Goal: Task Accomplishment & Management: Manage account settings

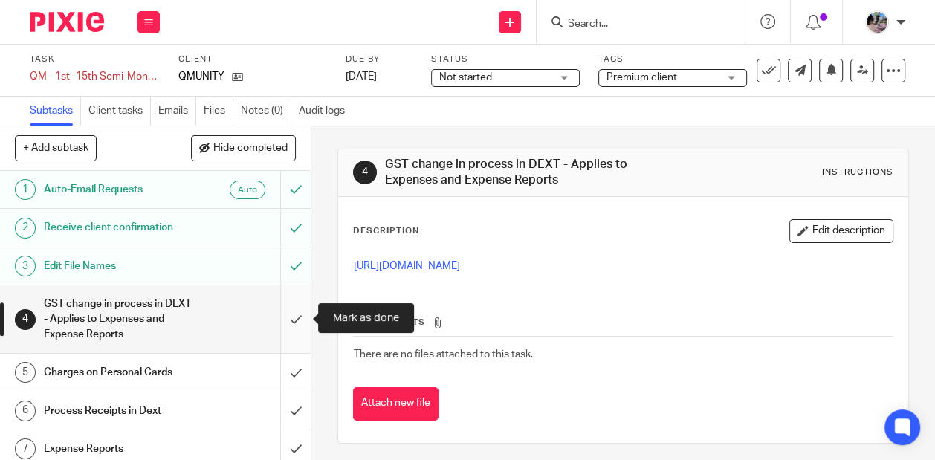
click at [289, 318] on input "submit" at bounding box center [155, 319] width 311 height 68
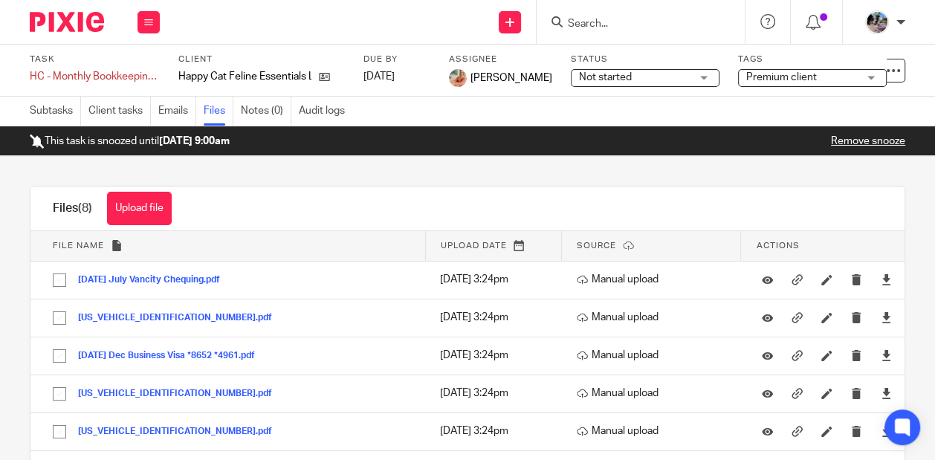
click at [604, 21] on input "Search" at bounding box center [633, 24] width 134 height 13
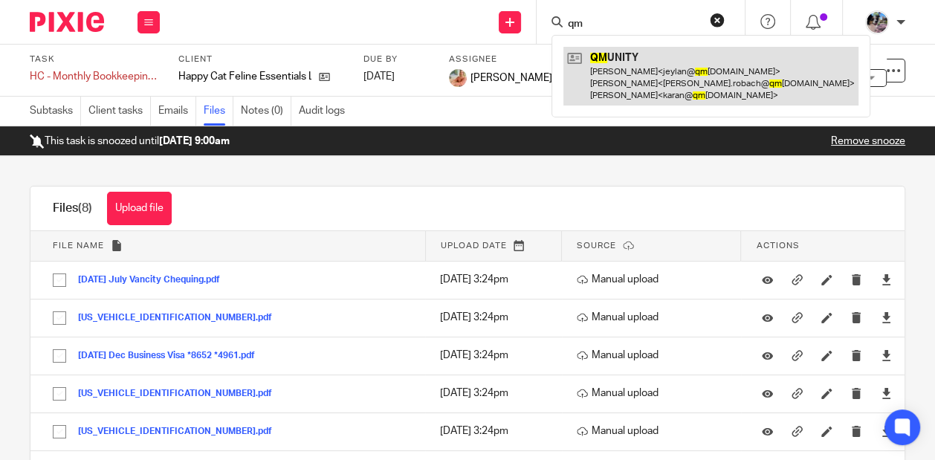
type input "qm"
click at [612, 75] on link at bounding box center [710, 76] width 295 height 59
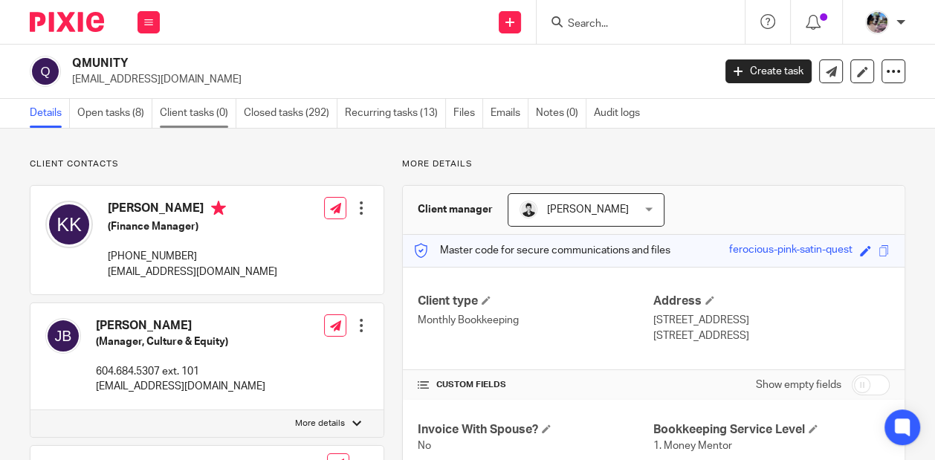
click at [192, 114] on link "Client tasks (0)" at bounding box center [198, 113] width 77 height 29
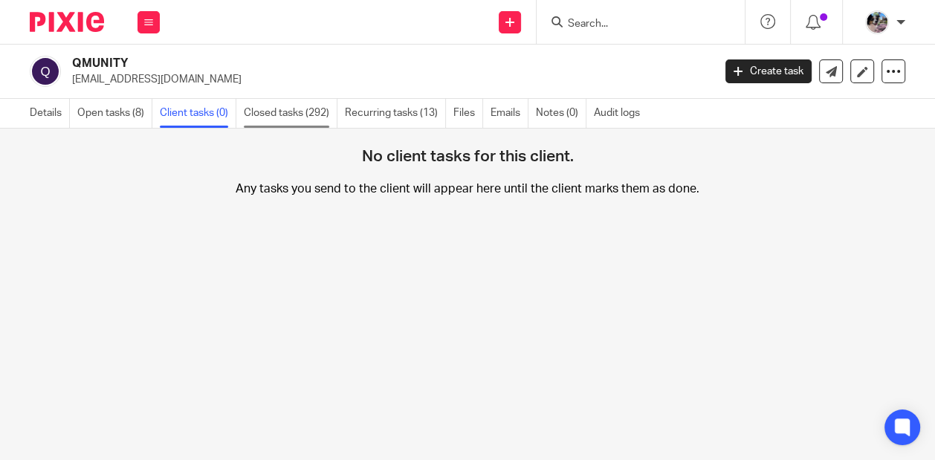
click at [270, 109] on link "Closed tasks (292)" at bounding box center [291, 113] width 94 height 29
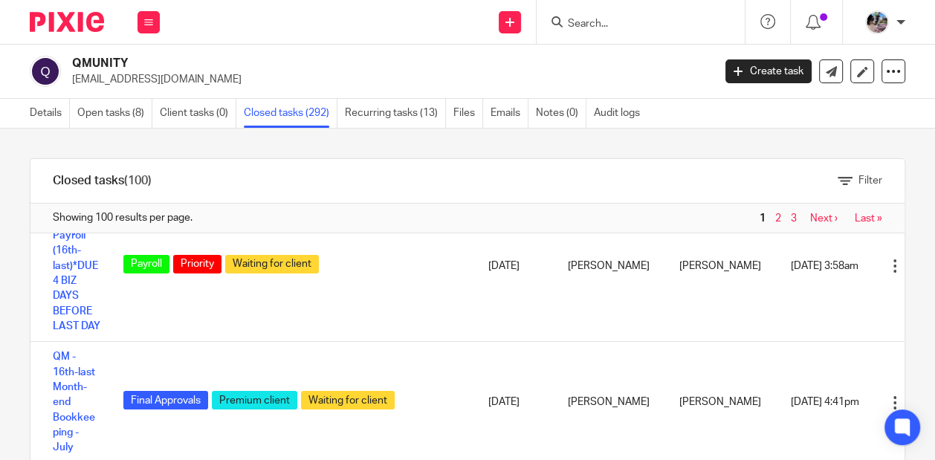
scroll to position [84, 0]
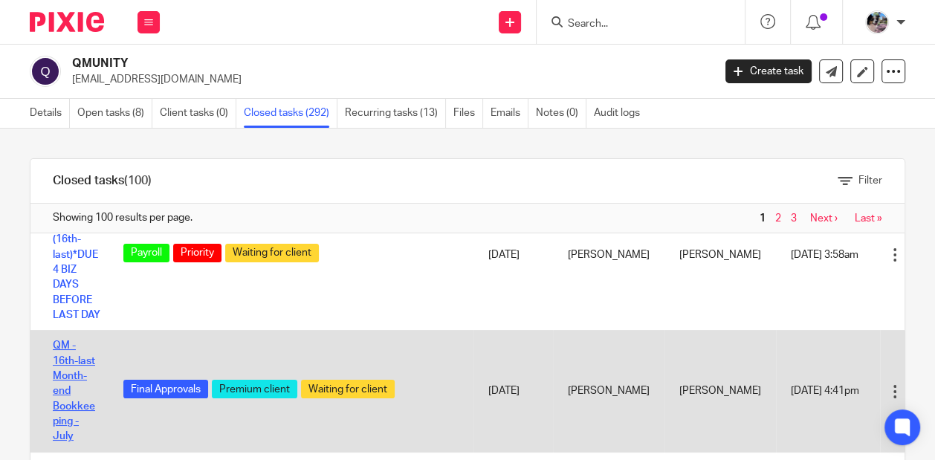
click at [76, 340] on link "QM - 16th-last Month-end Bookkeeping - July" at bounding box center [74, 390] width 42 height 101
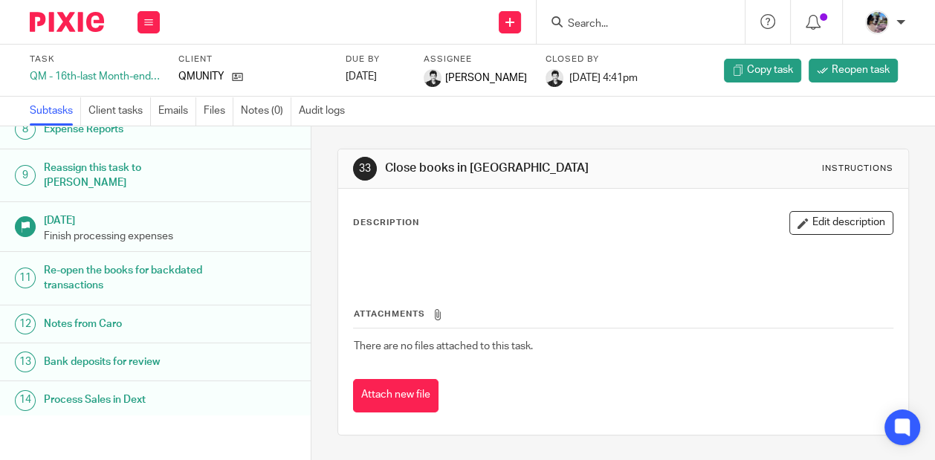
scroll to position [314, 0]
click at [127, 311] on h1 "Notes from Caro" at bounding box center [128, 322] width 168 height 22
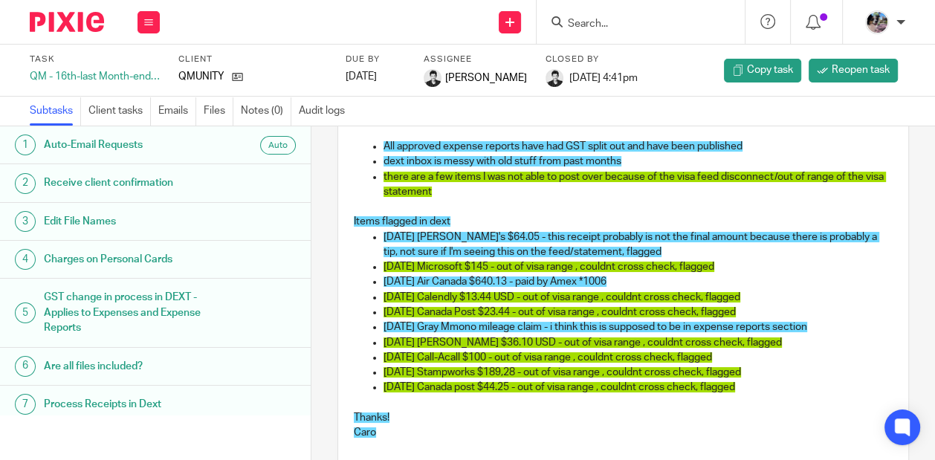
scroll to position [399, 0]
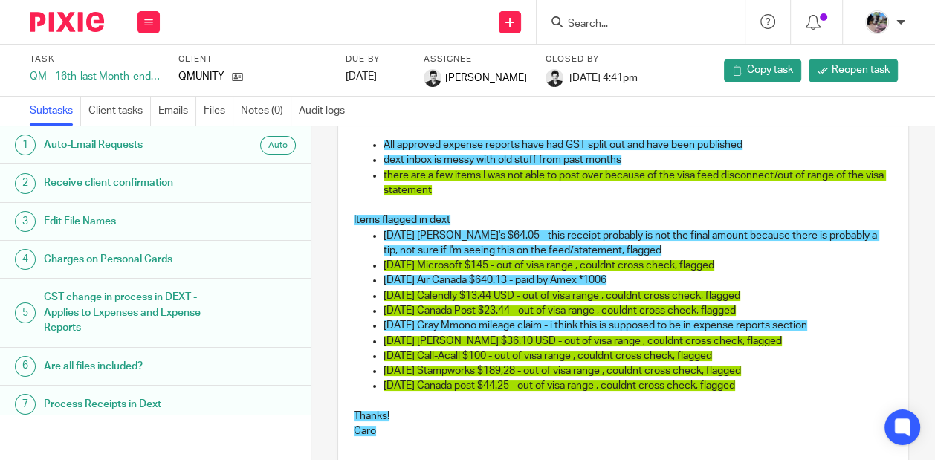
drag, startPoint x: 779, startPoint y: 398, endPoint x: 380, endPoint y: 246, distance: 426.4
click at [380, 246] on ul "2025-07-03 Maxine's $64.05 - this receipt probably is not the final amount beca…" at bounding box center [623, 311] width 539 height 166
copy ul "2025-07-03 Maxine's $64.05 - this receipt probably is not the final amount beca…"
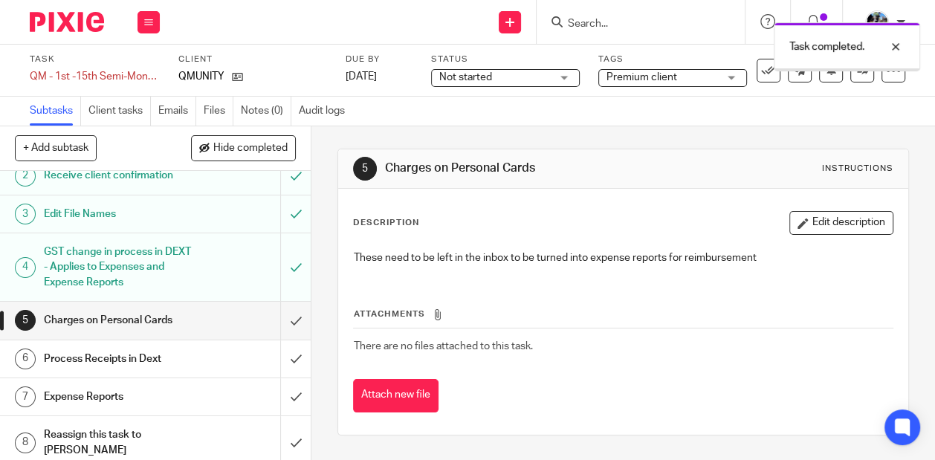
scroll to position [61, 0]
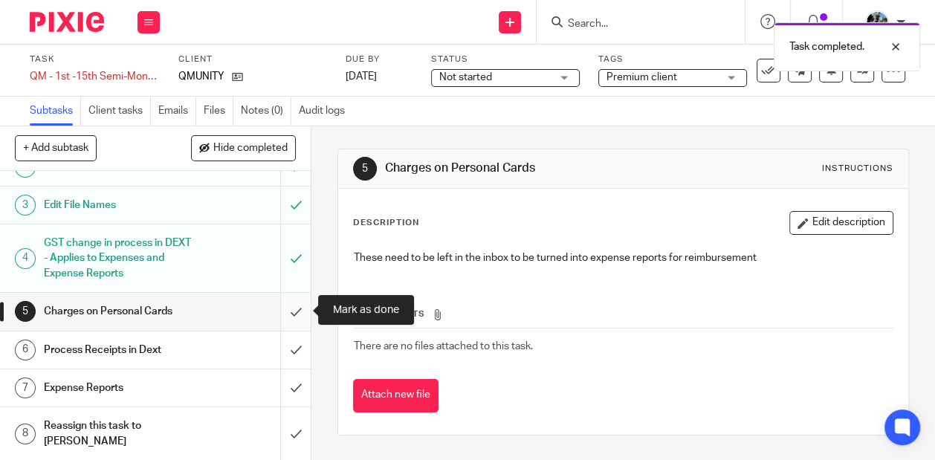
click at [289, 316] on input "submit" at bounding box center [155, 311] width 311 height 37
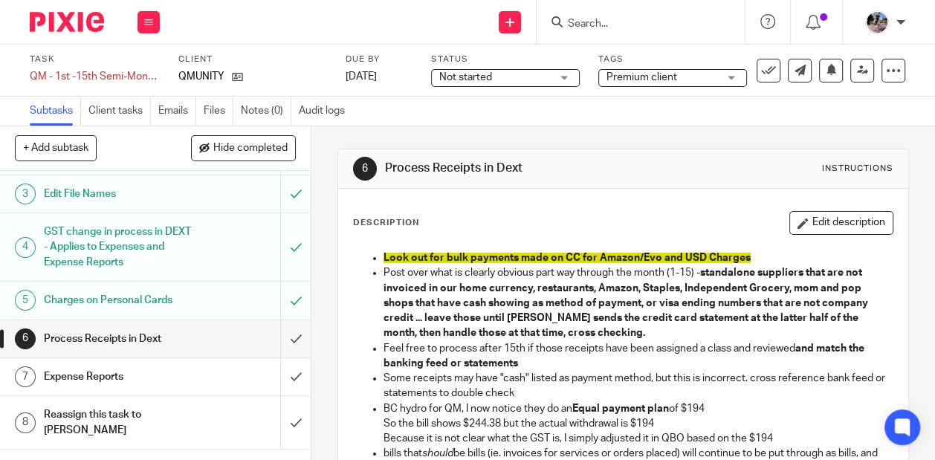
scroll to position [78, 0]
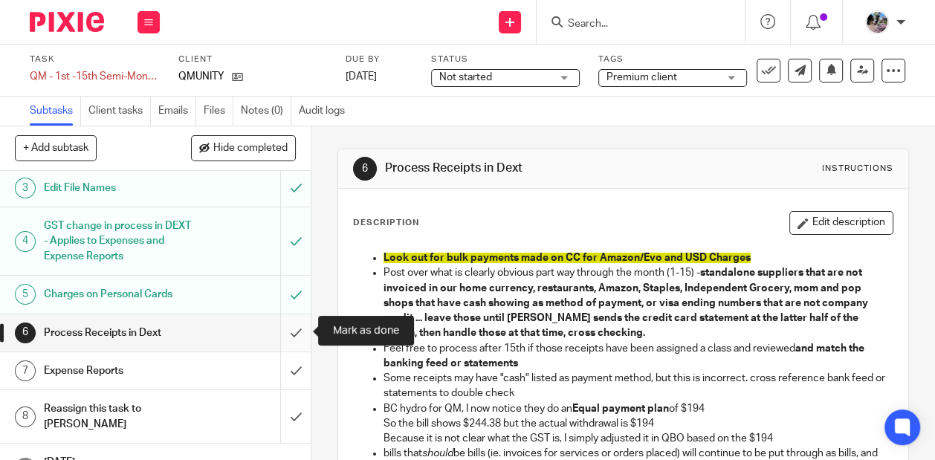
click at [295, 331] on input "submit" at bounding box center [155, 332] width 311 height 37
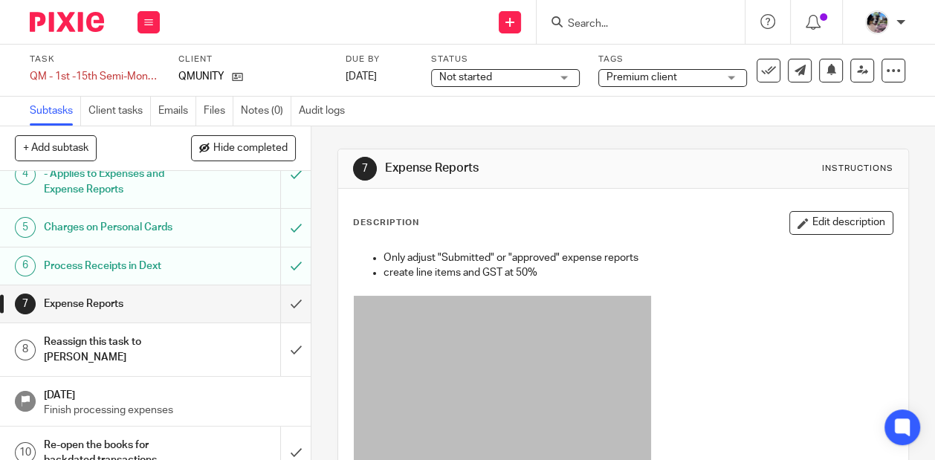
scroll to position [146, 0]
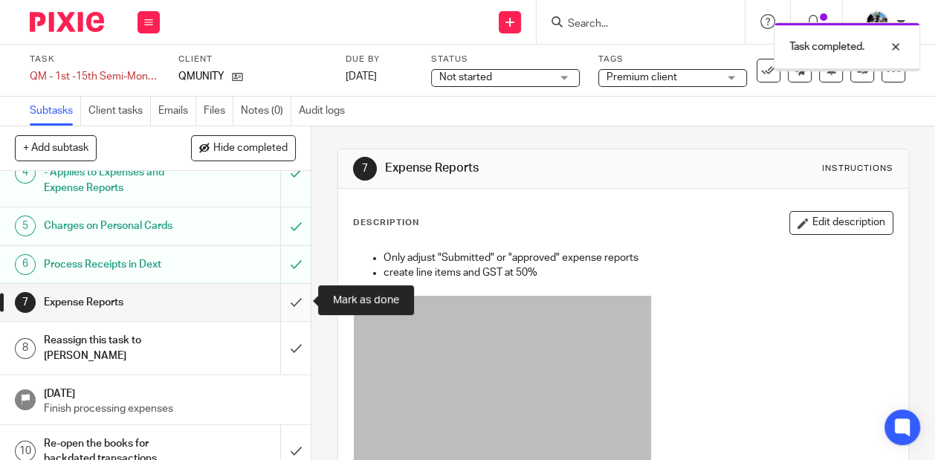
click at [293, 302] on input "submit" at bounding box center [155, 302] width 311 height 37
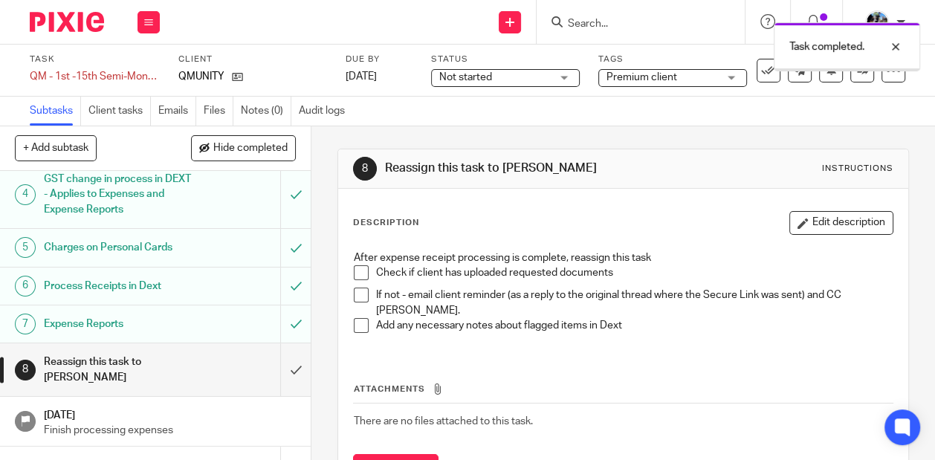
scroll to position [140, 0]
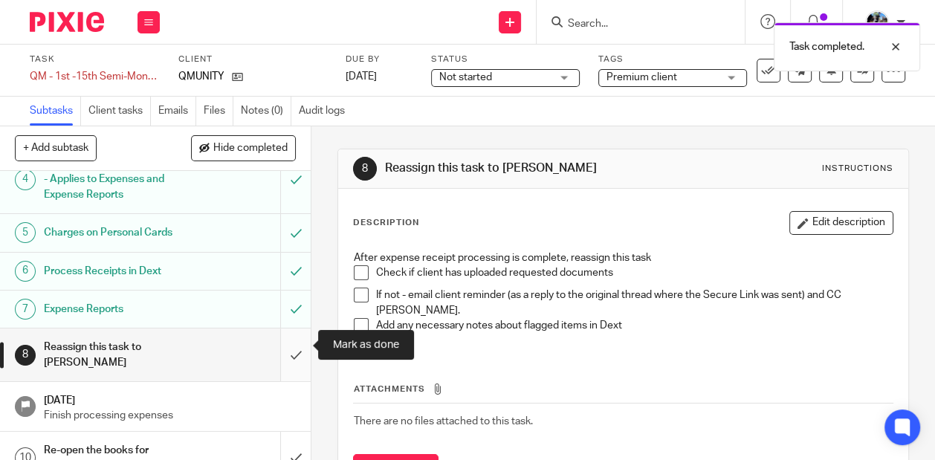
click at [288, 344] on input "submit" at bounding box center [155, 354] width 311 height 53
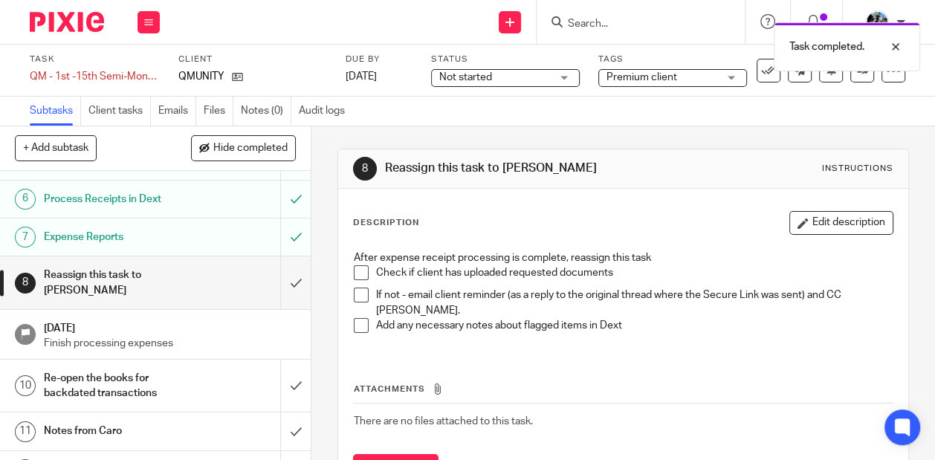
scroll to position [261, 0]
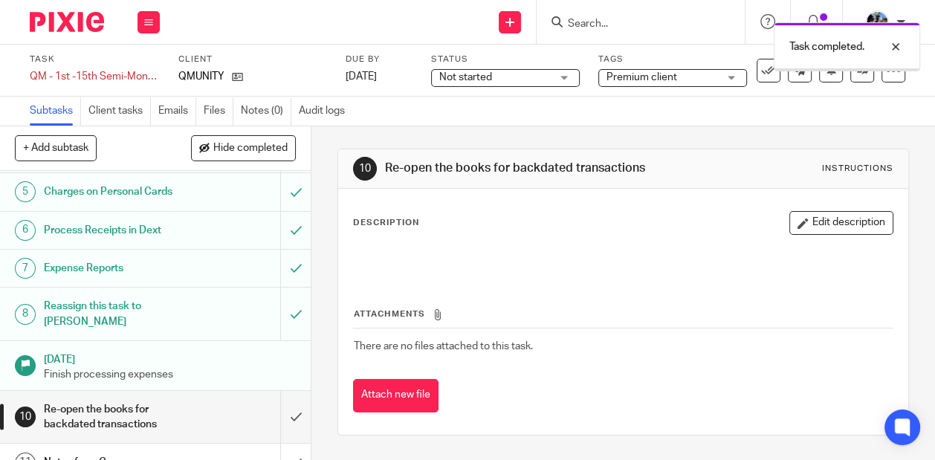
scroll to position [242, 0]
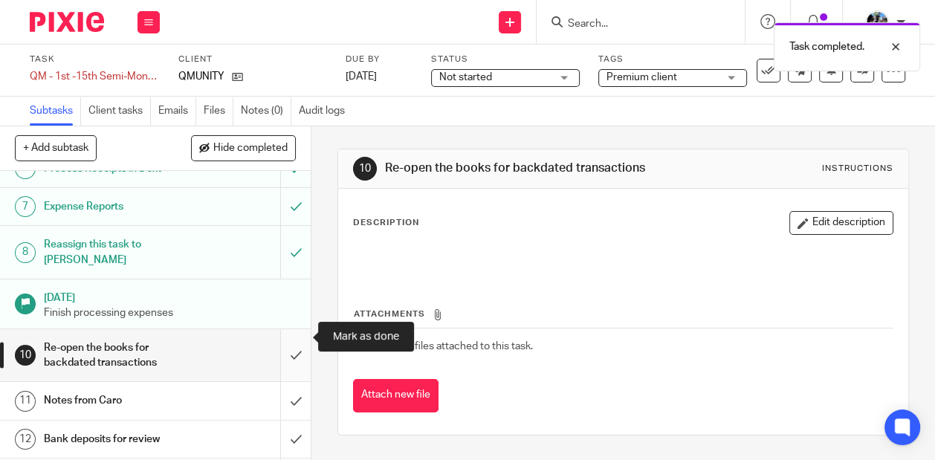
click at [287, 340] on input "submit" at bounding box center [155, 355] width 311 height 53
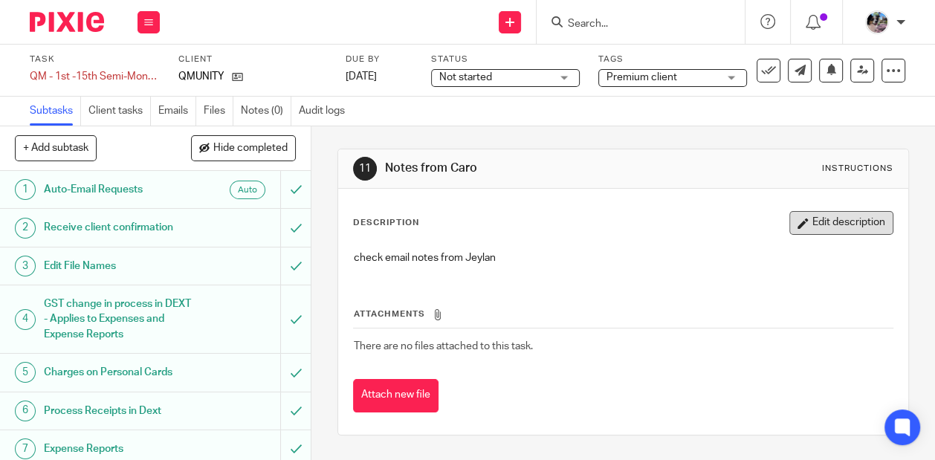
click at [821, 220] on button "Edit description" at bounding box center [841, 223] width 104 height 24
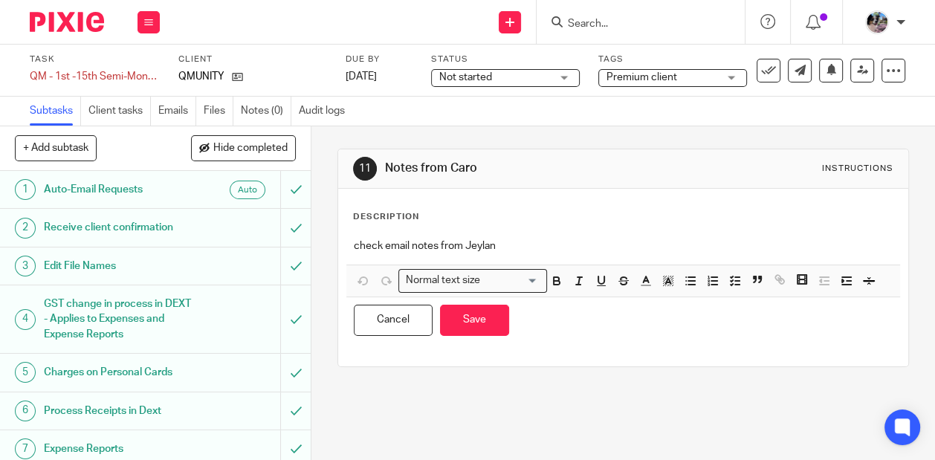
click at [406, 250] on p "check email notes from Jeylan" at bounding box center [623, 246] width 539 height 15
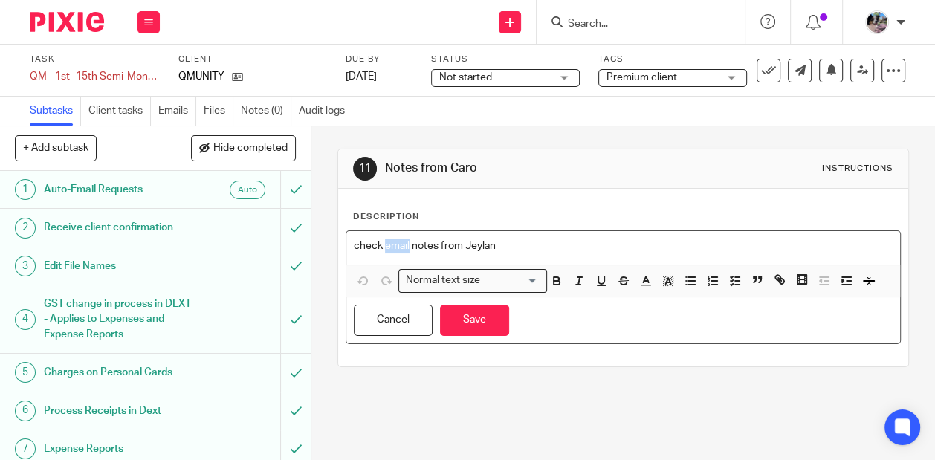
click at [406, 250] on p "check email notes from Jeylan" at bounding box center [623, 246] width 539 height 15
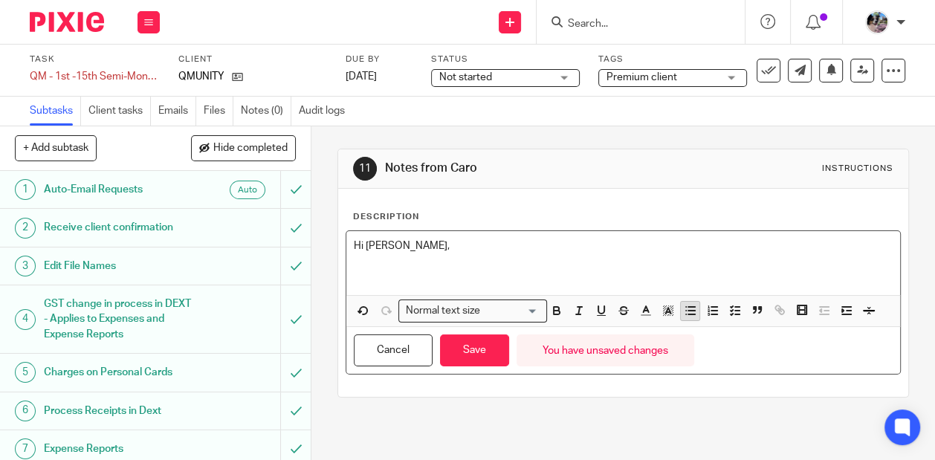
click at [686, 308] on icon "button" at bounding box center [690, 310] width 13 height 13
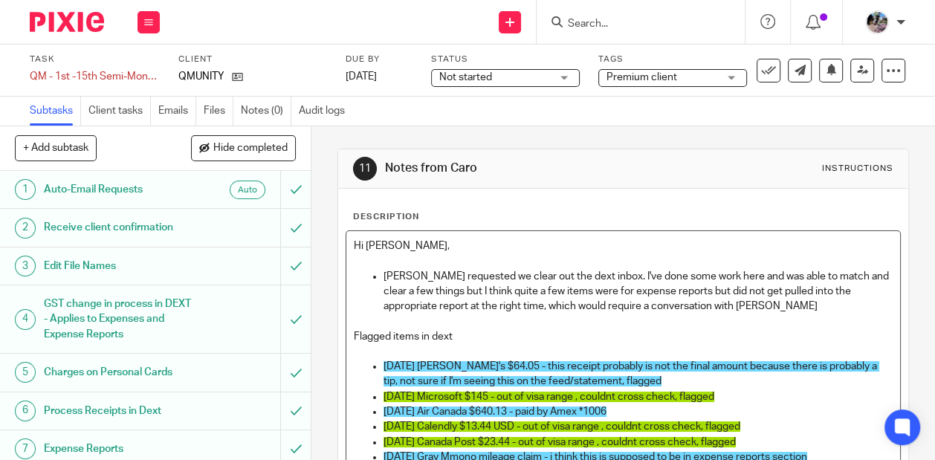
scroll to position [65, 0]
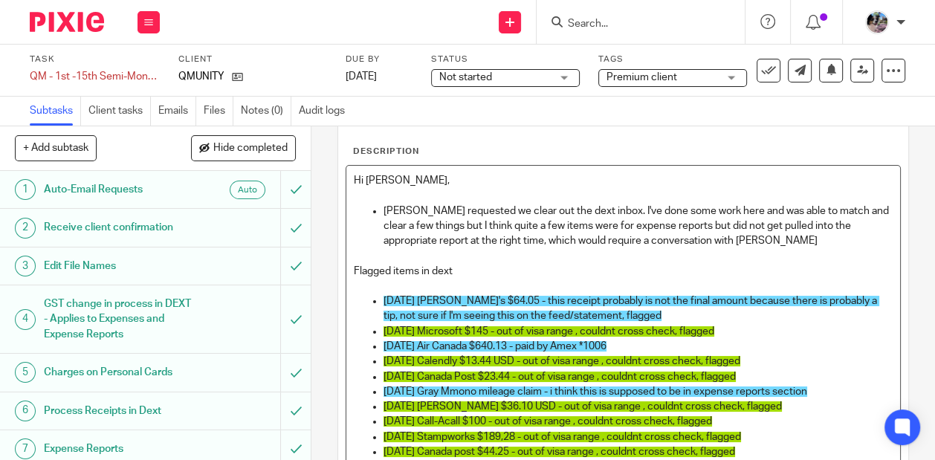
drag, startPoint x: 768, startPoint y: 331, endPoint x: 758, endPoint y: 317, distance: 17.7
click at [758, 317] on ul "2025-07-03 Maxine's $64.05 - this receipt probably is not the final amount beca…" at bounding box center [623, 377] width 539 height 166
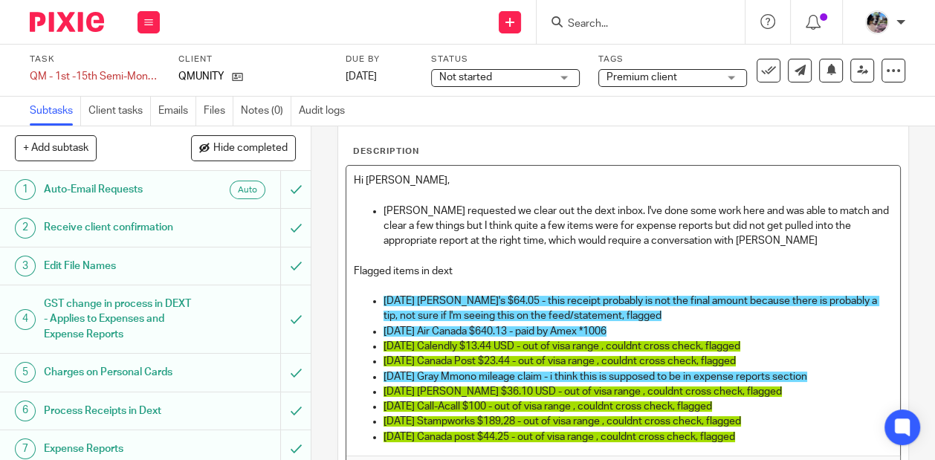
drag, startPoint x: 773, startPoint y: 359, endPoint x: 767, endPoint y: 336, distance: 23.8
click at [767, 336] on ul "2025-07-03 Maxine's $64.05 - this receipt probably is not the final amount beca…" at bounding box center [623, 369] width 539 height 151
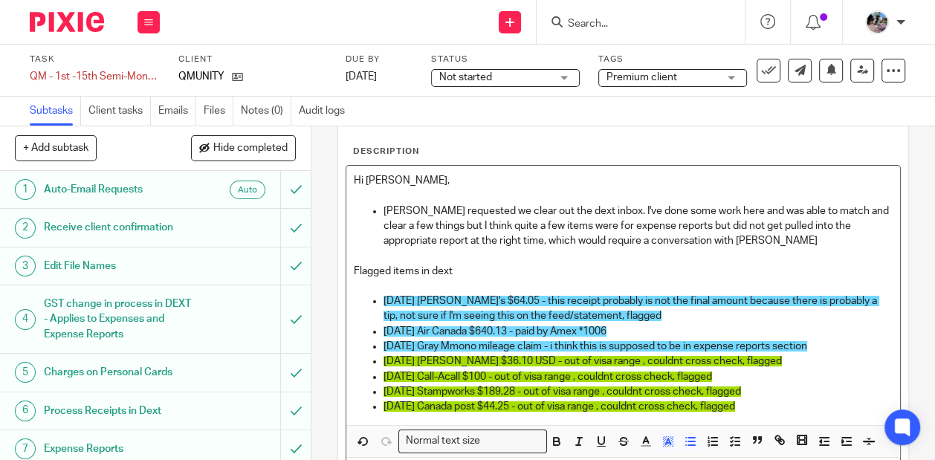
drag, startPoint x: 773, startPoint y: 414, endPoint x: 845, endPoint y: 339, distance: 104.1
click at [845, 339] on div "Hi Ciara, Gillian requested we clear out the dext inbox. I've done some work he…" at bounding box center [623, 295] width 554 height 259
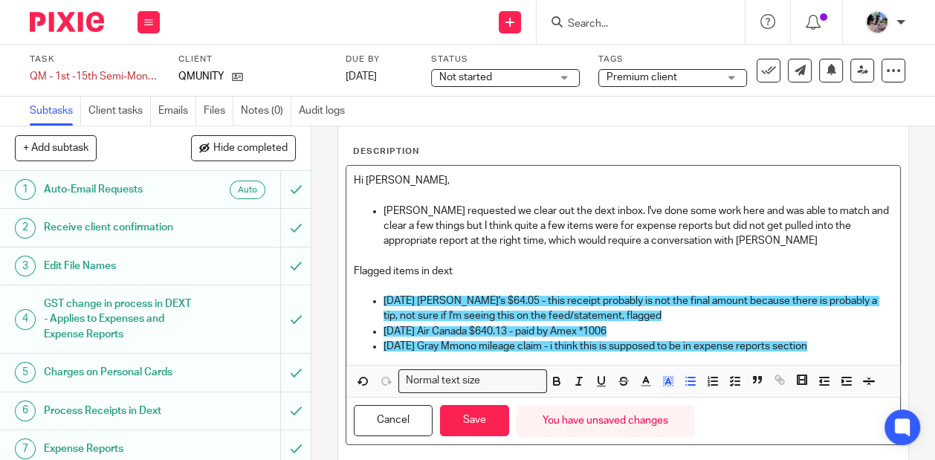
click at [706, 242] on p "Gillian requested we clear out the dext inbox. I've done some work here and was…" at bounding box center [637, 226] width 509 height 45
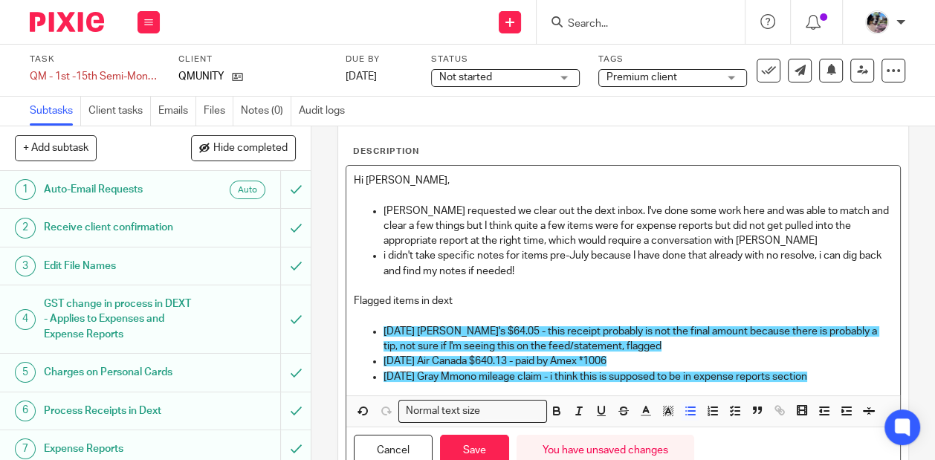
click at [659, 341] on p "2025-07-03 Maxine's $64.05 - this receipt probably is not the final amount beca…" at bounding box center [637, 339] width 509 height 30
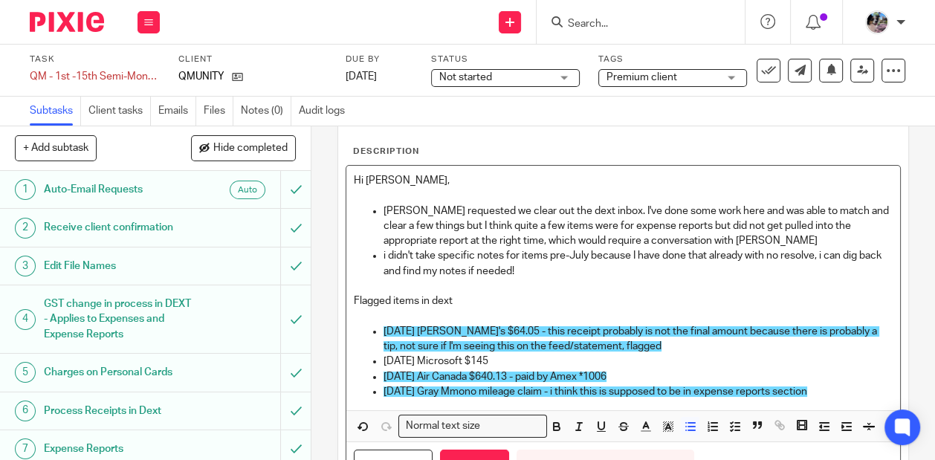
click at [560, 365] on p "2025-07-21 Microsoft $145" at bounding box center [637, 361] width 509 height 15
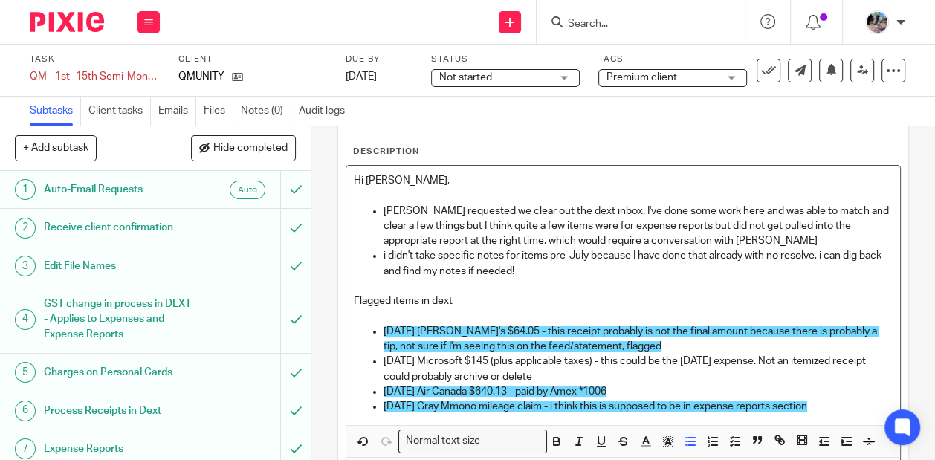
drag, startPoint x: 588, startPoint y: 370, endPoint x: 386, endPoint y: 354, distance: 202.0
click at [386, 354] on p "2025-07-21 Microsoft $145 (plus applicable taxes) - this could be the august 2 …" at bounding box center [637, 369] width 509 height 30
click at [559, 380] on p "2025-07-21 Microsoft $145 (plus applicable taxes) - this could be the august 2 …" at bounding box center [637, 369] width 509 height 30
drag, startPoint x: 589, startPoint y: 375, endPoint x: 377, endPoint y: 354, distance: 213.6
click at [377, 354] on ul "2025-07-03 Maxine's $64.05 - this receipt probably is not the final amount beca…" at bounding box center [623, 369] width 539 height 91
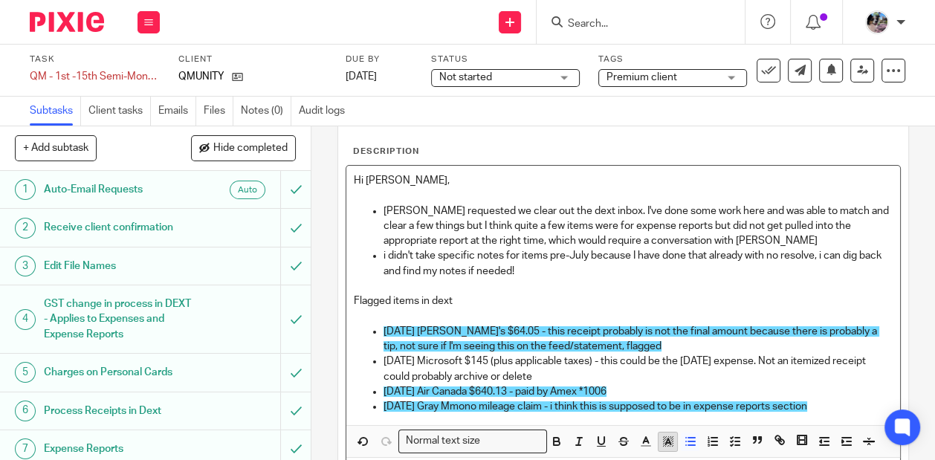
click at [671, 444] on icon "button" at bounding box center [667, 441] width 13 height 13
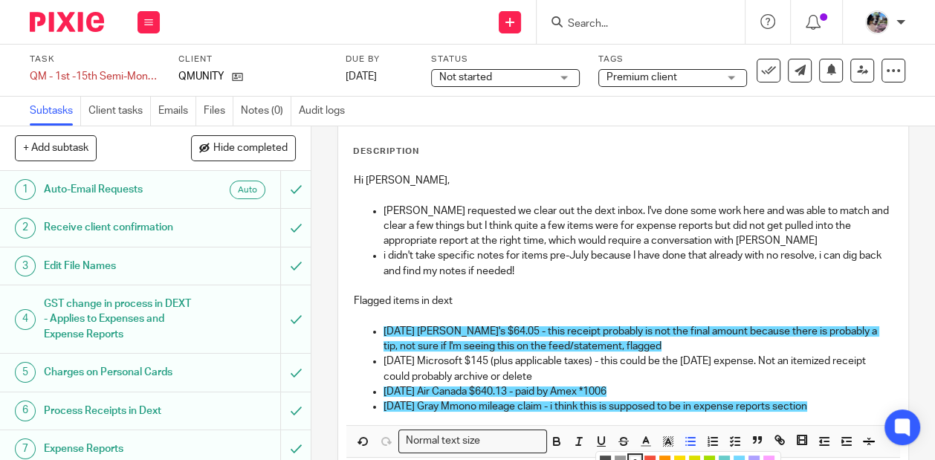
click at [740, 456] on li "color:#73D8FF" at bounding box center [738, 461] width 11 height 11
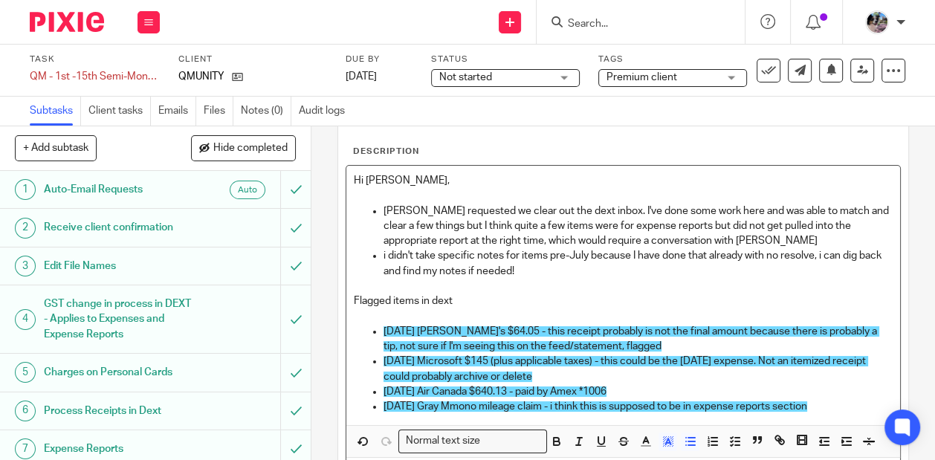
click at [679, 384] on p "2025-07-23 Air Canada $640.13 - paid by Amex *1006" at bounding box center [637, 391] width 509 height 15
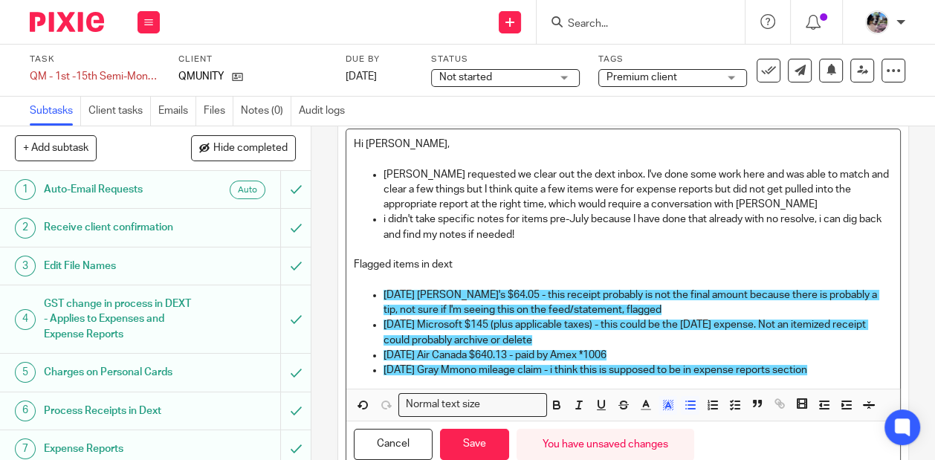
scroll to position [103, 0]
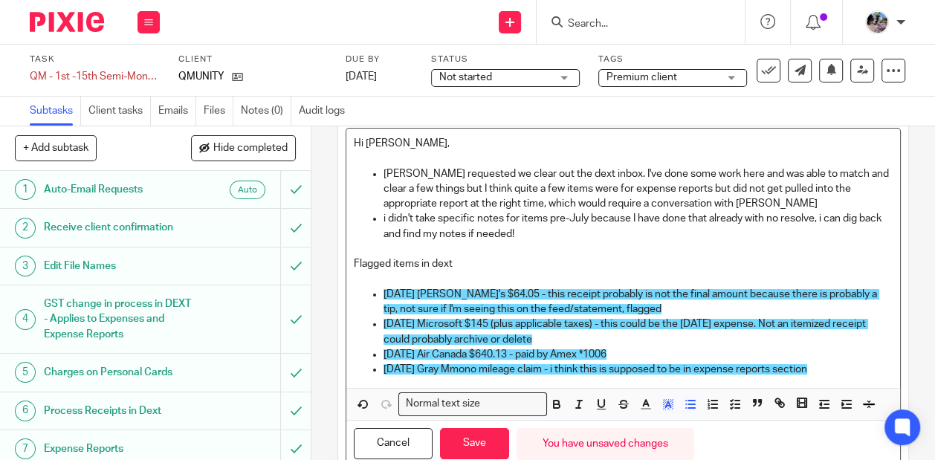
drag, startPoint x: 652, startPoint y: 351, endPoint x: 652, endPoint y: 338, distance: 12.6
click at [652, 338] on ul "2025-07-03 Maxine's $64.05 - this receipt probably is not the final amount beca…" at bounding box center [623, 332] width 539 height 91
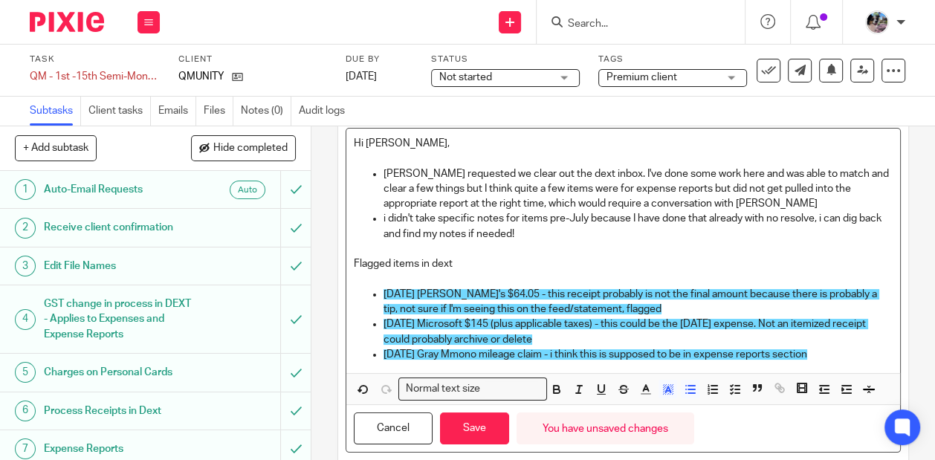
click at [617, 335] on p "2025-07-21 Microsoft $145 (plus applicable taxes) - this could be the august 2 …" at bounding box center [637, 332] width 509 height 30
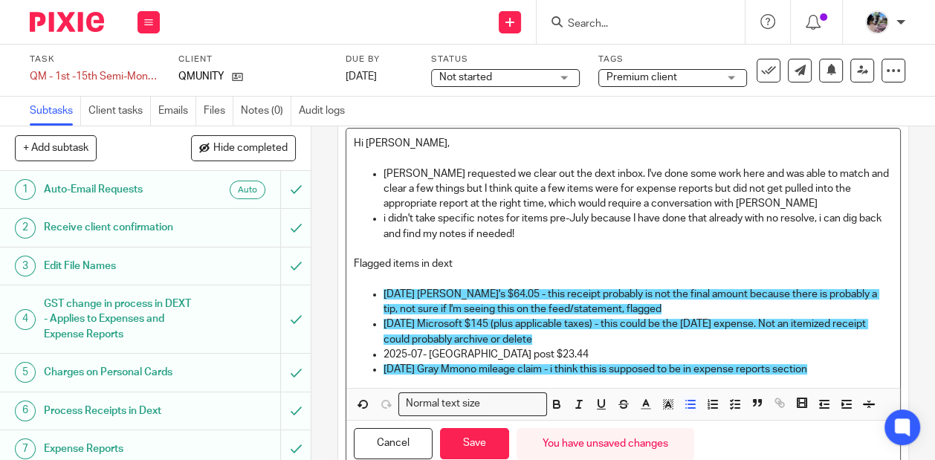
click at [427, 349] on p "2025-07- Canada post $23.44" at bounding box center [637, 354] width 509 height 15
click at [577, 356] on p "2025-07-23 Canada post $23.44" at bounding box center [637, 354] width 509 height 15
drag, startPoint x: 754, startPoint y: 349, endPoint x: 748, endPoint y: 341, distance: 10.1
click at [748, 341] on ul "2025-07-03 Maxine's $64.05 - this receipt probably is not the final amount beca…" at bounding box center [623, 332] width 539 height 91
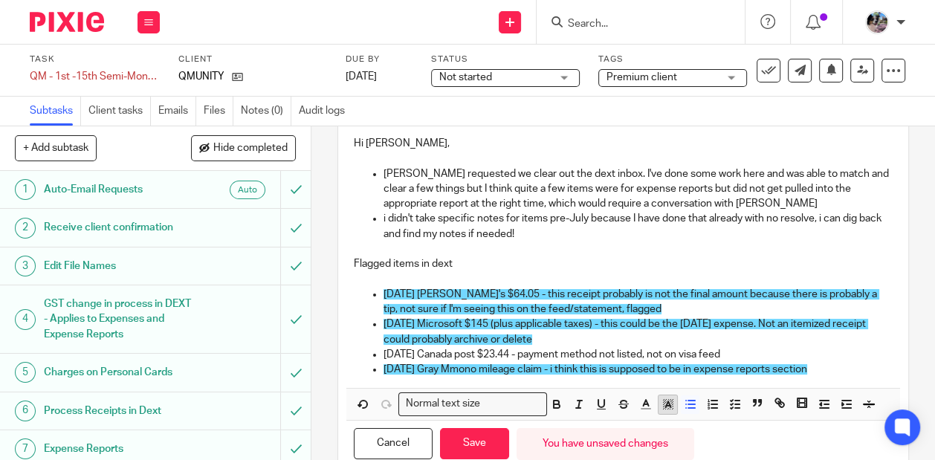
click at [670, 400] on icon "button" at bounding box center [667, 404] width 13 height 13
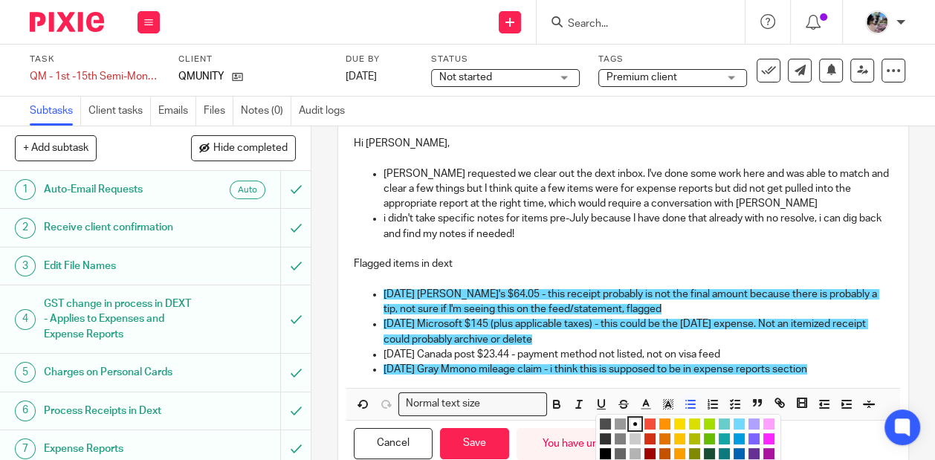
click at [738, 423] on li "color:#73D8FF" at bounding box center [738, 423] width 11 height 11
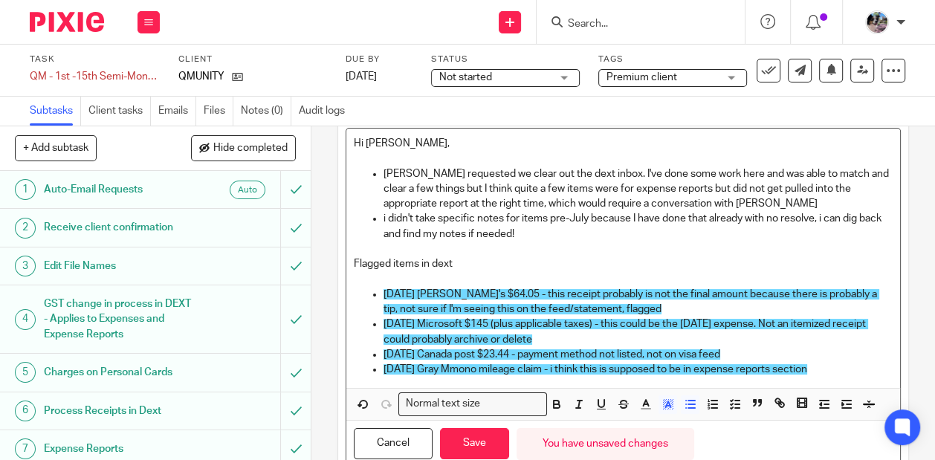
click at [765, 354] on p "2025-07-23 Canada post $23.44 - payment method not listed, not on visa feed" at bounding box center [637, 354] width 509 height 15
click at [857, 363] on p "2025-07-24 Gray Mmono mileage claim - i think this is supposed to be in expense…" at bounding box center [637, 369] width 509 height 15
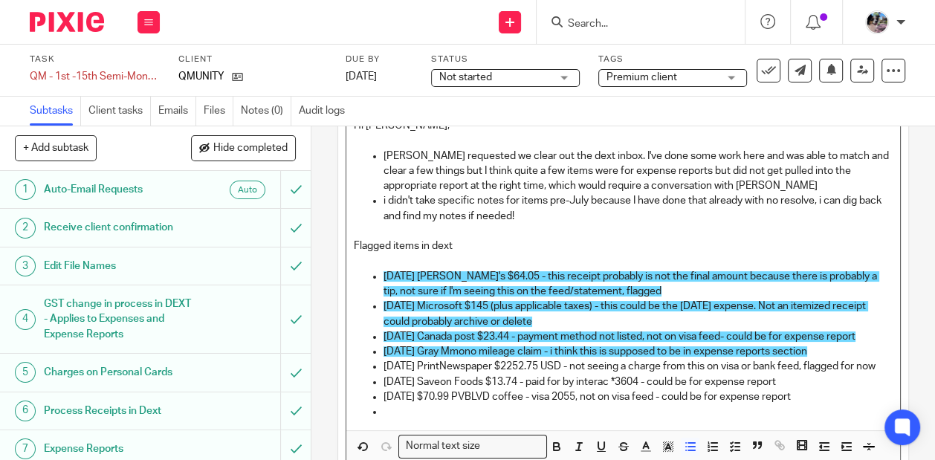
scroll to position [107, 0]
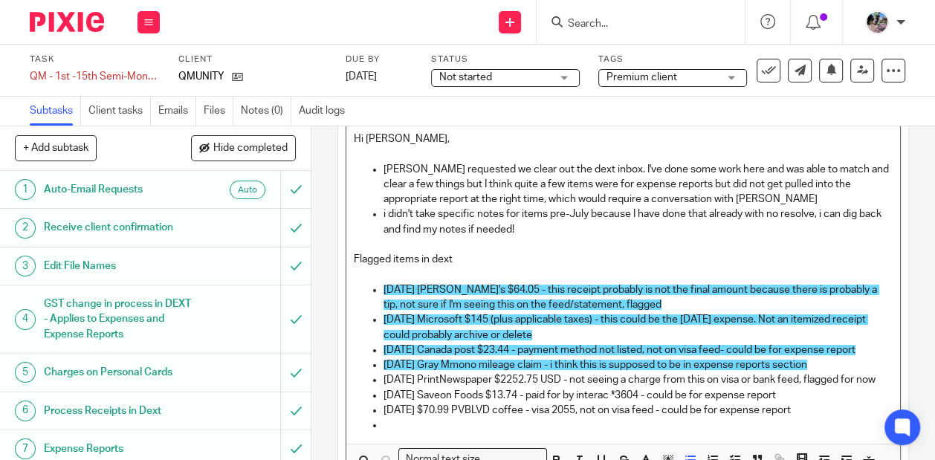
click at [564, 233] on p "i didn't take specific notes for items pre-July because I have done that alread…" at bounding box center [637, 222] width 509 height 30
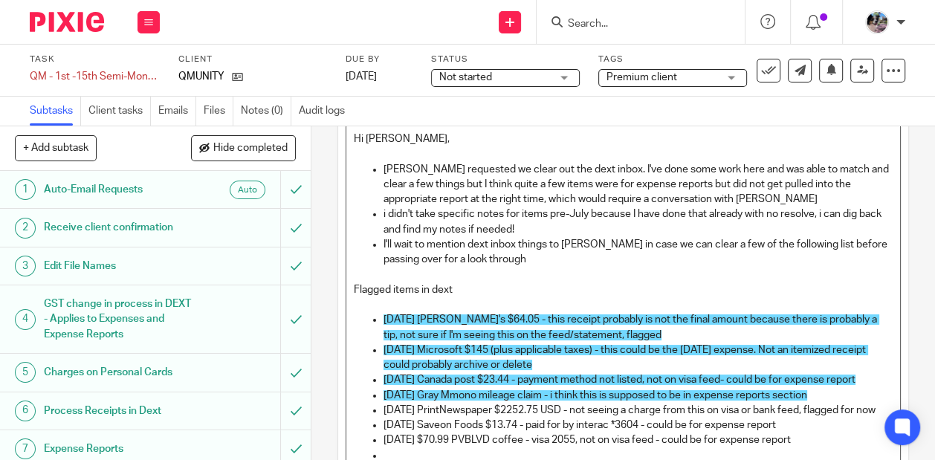
click at [404, 258] on p "I'll wait to mention dext inbox things to Karan in case we can clear a few of t…" at bounding box center [637, 252] width 509 height 30
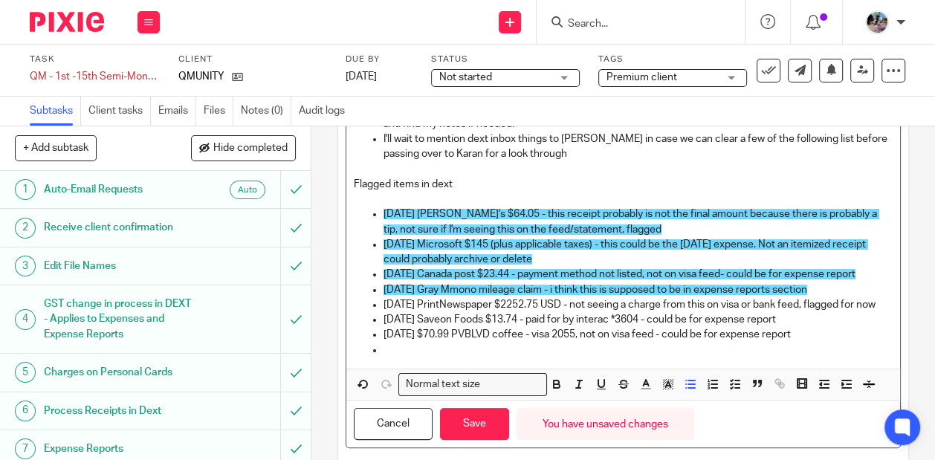
scroll to position [214, 0]
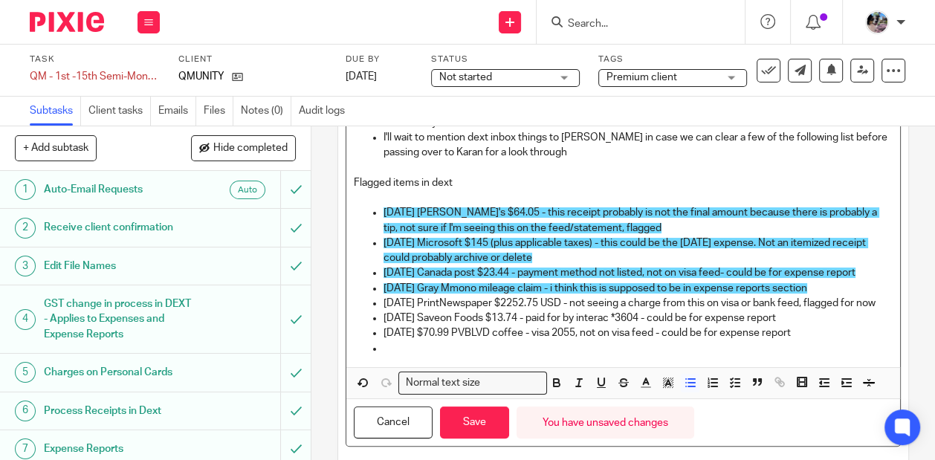
click at [491, 356] on p at bounding box center [637, 348] width 509 height 15
click at [526, 356] on p "2025-08-08 Littlehobo $35.63 visa *2186" at bounding box center [637, 348] width 509 height 15
drag, startPoint x: 823, startPoint y: 349, endPoint x: 605, endPoint y: 340, distance: 218.6
click at [605, 340] on p "2025-08-06 $70.99 PVBLVD coffee - visa 2055, not on visa feed - could be for ex…" at bounding box center [637, 332] width 509 height 15
copy p "not on visa feed - could be for expense report"
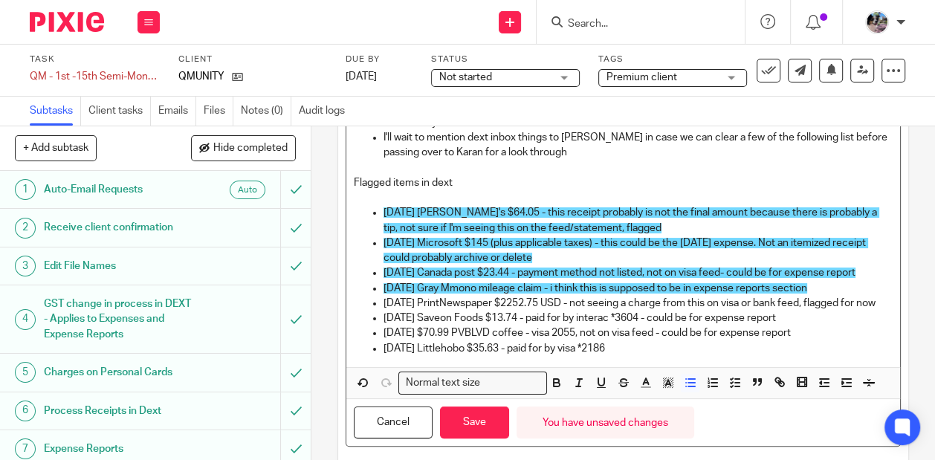
click at [657, 356] on p "2025-08-08 Littlehobo $35.63 - paid for by visa *2186" at bounding box center [637, 348] width 509 height 15
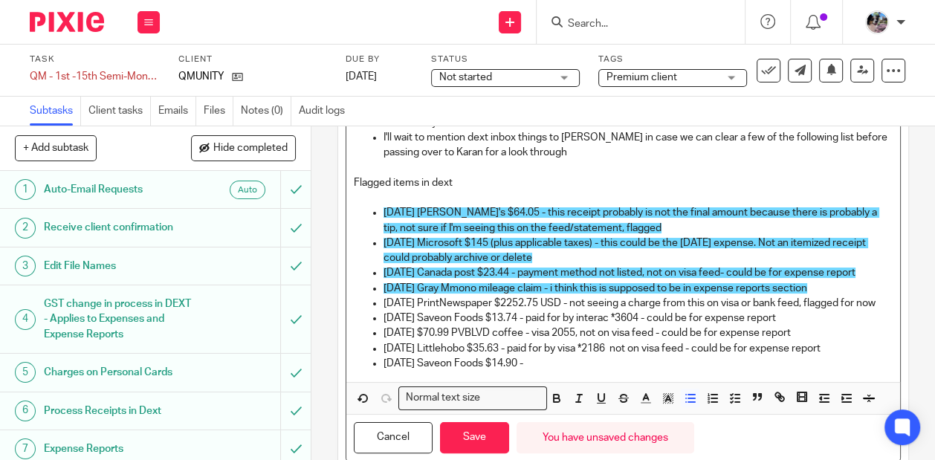
drag, startPoint x: 855, startPoint y: 359, endPoint x: 849, endPoint y: 349, distance: 12.0
click at [849, 349] on ul "2025-07-03 Maxine's $64.05 - this receipt probably is not the final amount beca…" at bounding box center [623, 288] width 539 height 166
click at [849, 340] on p "2025-08-06 $70.99 PVBLVD coffee - visa 2055, not on visa feed - could be for ex…" at bounding box center [637, 332] width 509 height 15
drag, startPoint x: 874, startPoint y: 364, endPoint x: 531, endPoint y: 367, distance: 343.3
click at [531, 356] on p "2025-08-08 Littlehobo $35.63 - paid for by visa *2186 not on visa feed - could …" at bounding box center [637, 348] width 509 height 15
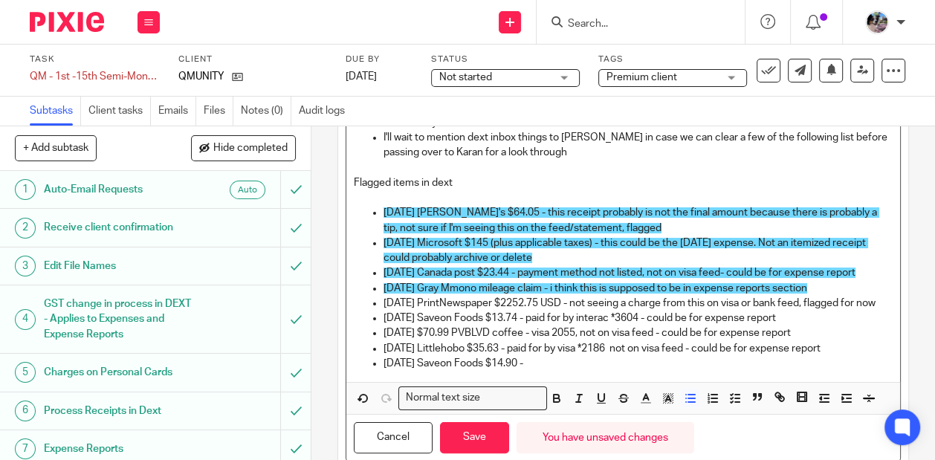
copy p "paid for by visa *2186 not on visa feed - could be for expense report"
click at [564, 371] on p "2025-08-09 Saveon Foods $14.90 -" at bounding box center [637, 363] width 509 height 15
click at [890, 371] on p "2025-08-09 Saveon Foods $14.90 - paid for by visa *2186 not on visa feed - coul…" at bounding box center [637, 363] width 509 height 15
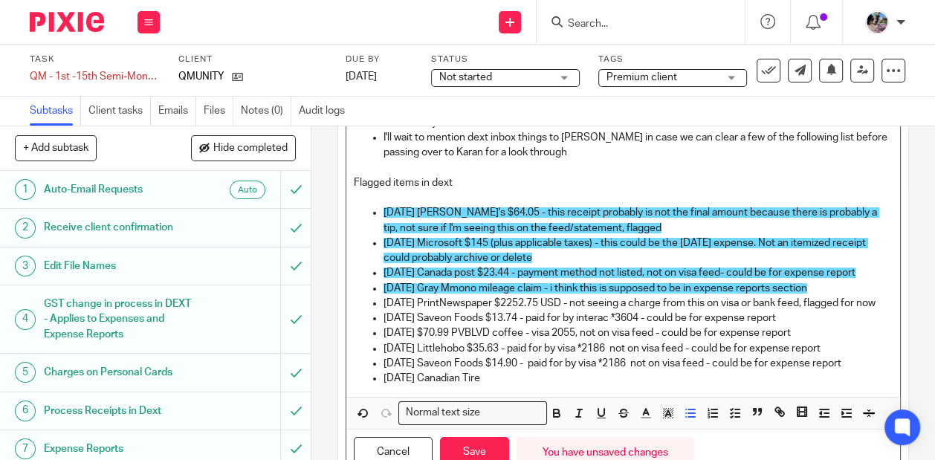
drag, startPoint x: 517, startPoint y: 387, endPoint x: 488, endPoint y: 399, distance: 31.3
click at [488, 386] on p "2025-08-11 Canadian Tire" at bounding box center [637, 378] width 509 height 15
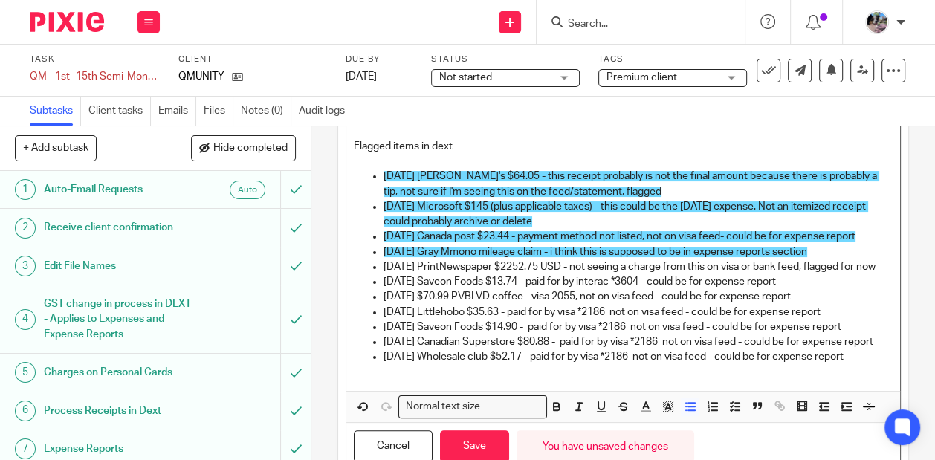
scroll to position [254, 0]
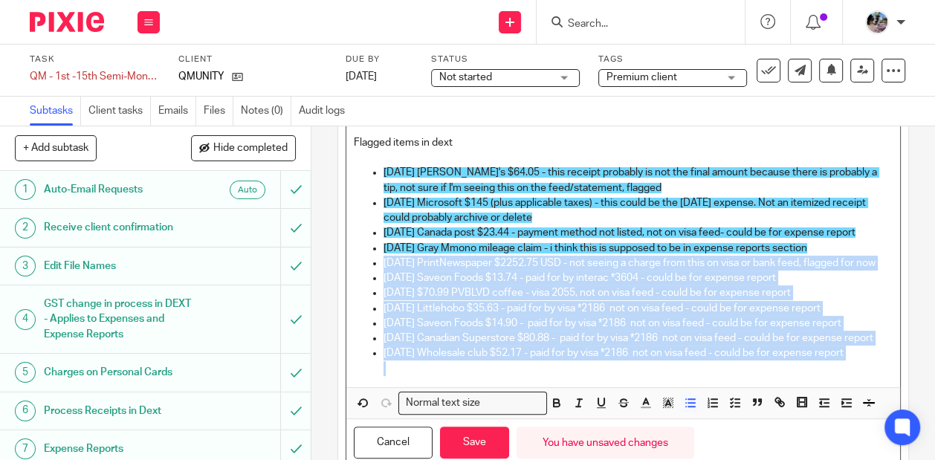
drag, startPoint x: 428, startPoint y: 401, endPoint x: 369, endPoint y: 266, distance: 146.8
click at [369, 266] on ul "2025-07-03 Maxine's $64.05 - this receipt probably is not the final amount beca…" at bounding box center [623, 270] width 539 height 211
click at [670, 409] on icon "button" at bounding box center [667, 402] width 13 height 13
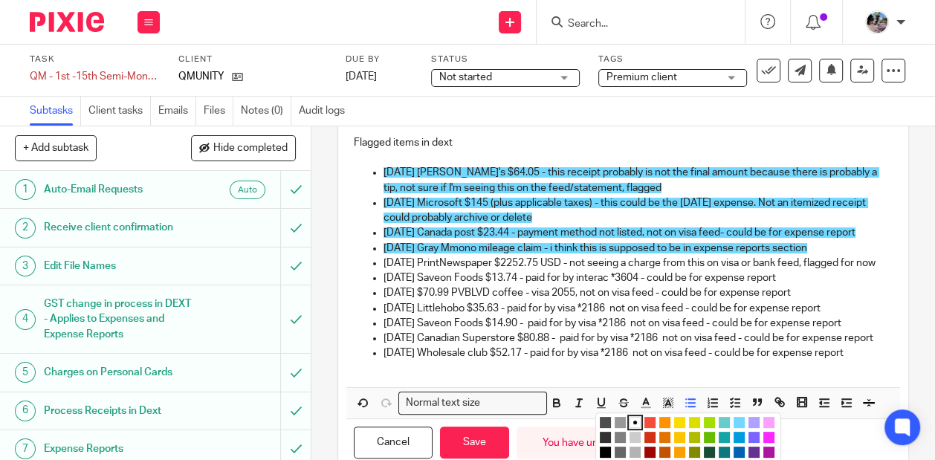
click at [739, 428] on li "color:#73D8FF" at bounding box center [738, 422] width 11 height 11
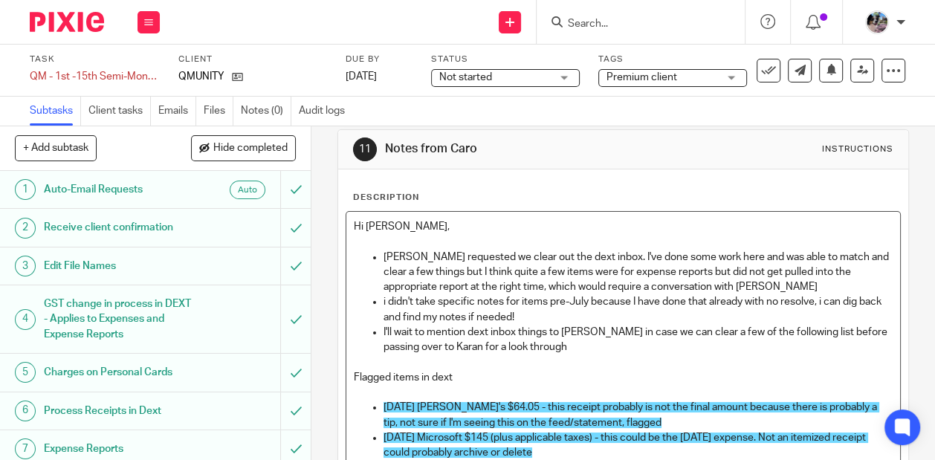
scroll to position [25, 0]
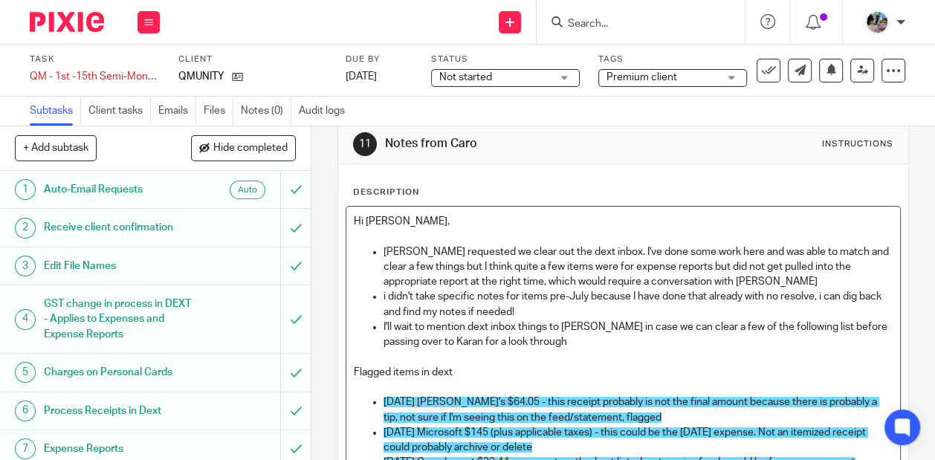
click at [571, 341] on p "I'll wait to mention dext inbox things to Karan in case we can clear a few of t…" at bounding box center [637, 335] width 509 height 30
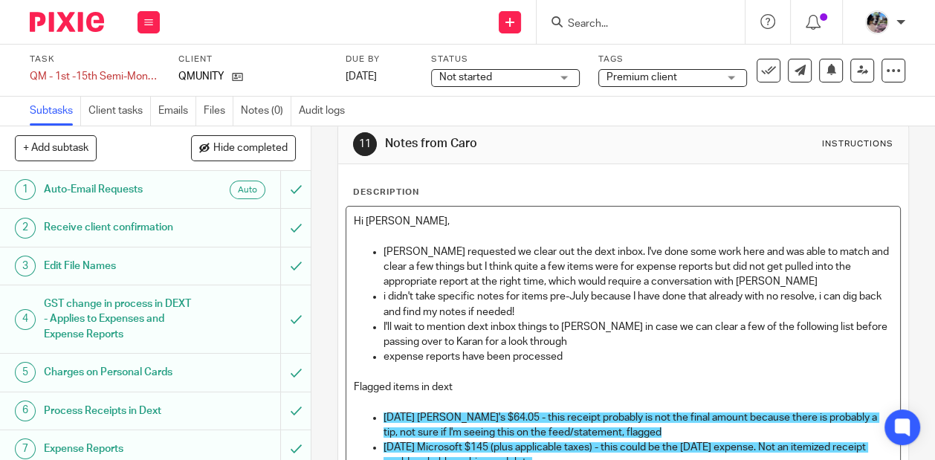
click at [697, 280] on p "Gillian requested we clear out the dext inbox. I've done some work here and was…" at bounding box center [637, 266] width 509 height 45
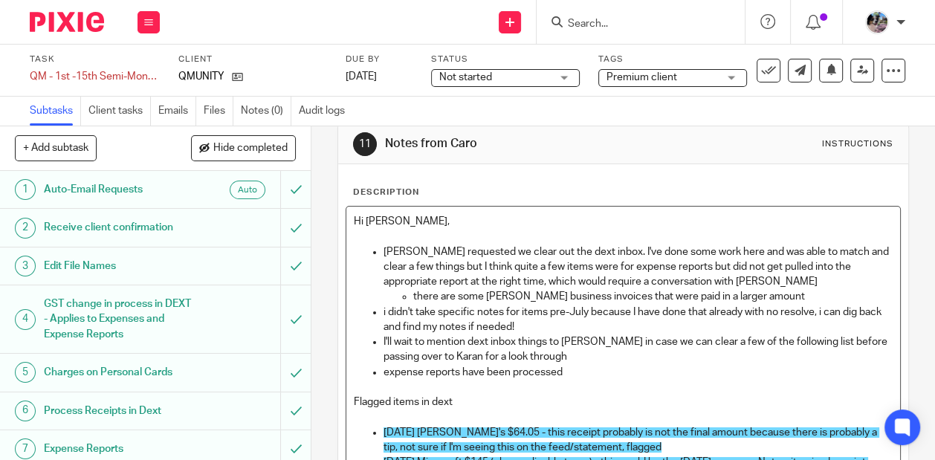
click at [597, 295] on p "there are some Shaw business invoices that were paid in a larger amount" at bounding box center [652, 296] width 479 height 15
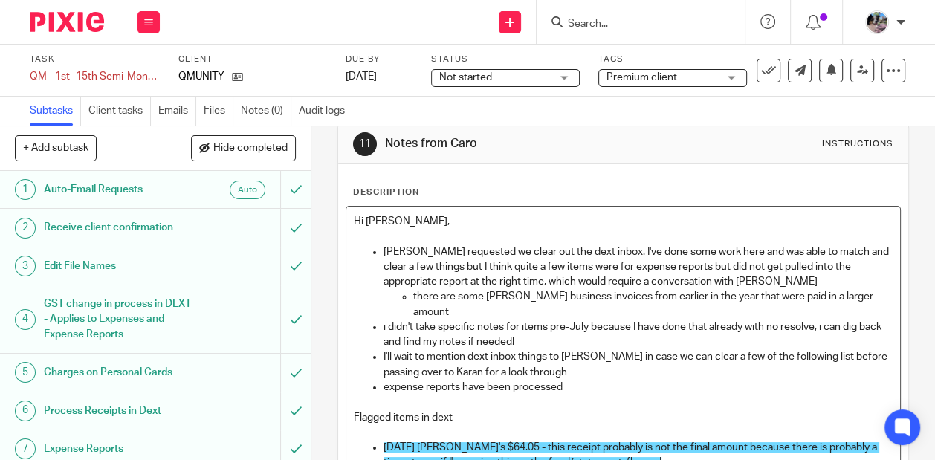
click at [866, 294] on p "there are some Shaw business invoices from earlier in the year that were paid i…" at bounding box center [652, 304] width 479 height 30
drag, startPoint x: 866, startPoint y: 294, endPoint x: 859, endPoint y: 288, distance: 9.5
click at [859, 289] on p "there are some Shaw business invoices from earlier in the year that were paid i…" at bounding box center [652, 304] width 479 height 30
click at [774, 290] on p "there are some Shaw business invoices from earlier in the year that were paid i…" at bounding box center [652, 304] width 479 height 30
click at [891, 299] on p "there are some Shaw business invoices from earlier in the year that were paid l…" at bounding box center [652, 304] width 479 height 30
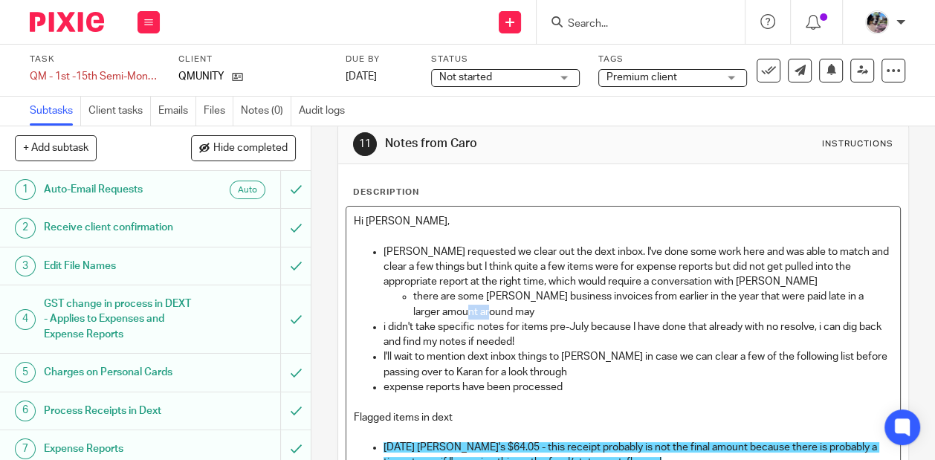
drag, startPoint x: 488, startPoint y: 309, endPoint x: 447, endPoint y: 308, distance: 41.6
click at [447, 308] on p "there are some Shaw business invoices from earlier in the year that were paid l…" at bounding box center [652, 304] width 479 height 30
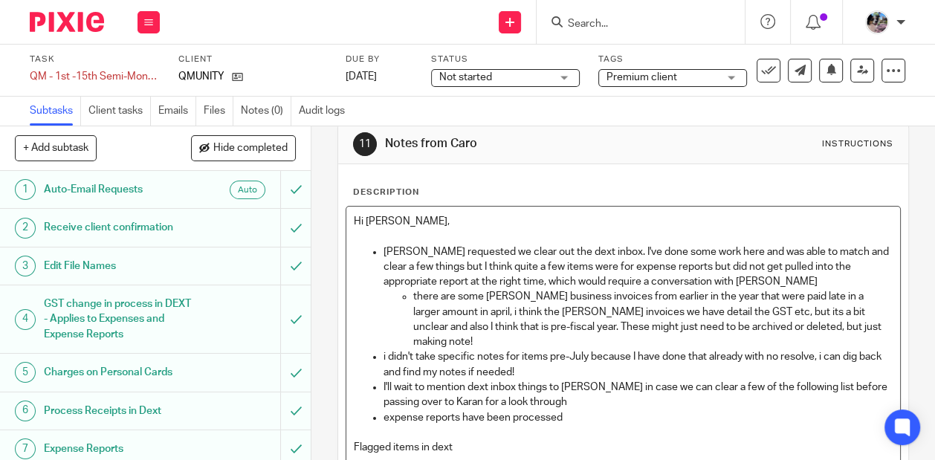
click at [546, 349] on p "i didn't take specific notes for items pre-July because I have done that alread…" at bounding box center [637, 364] width 509 height 30
click at [849, 349] on p "i didn't take specific notes for items in dext pre-July because I have done tha…" at bounding box center [637, 364] width 509 height 30
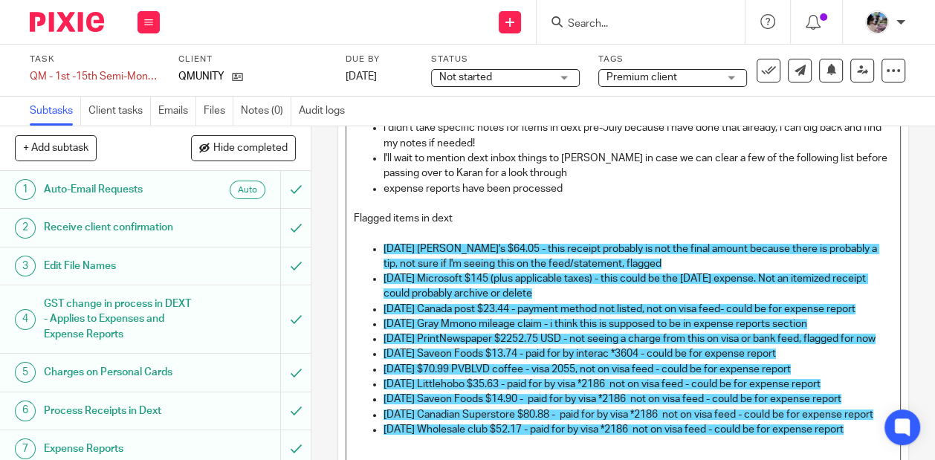
scroll to position [393, 0]
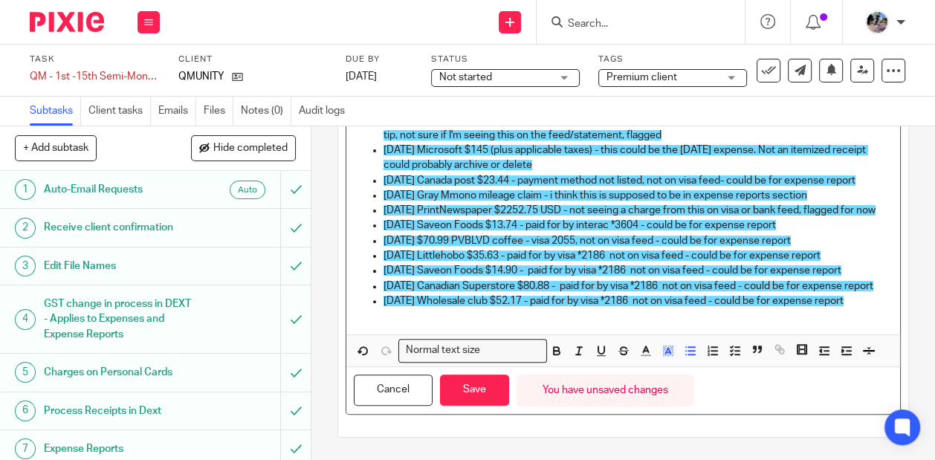
click at [879, 301] on p "2025-08-13 Wholesale club $52.17 - paid for by visa *2186 not on visa feed - co…" at bounding box center [637, 301] width 509 height 15
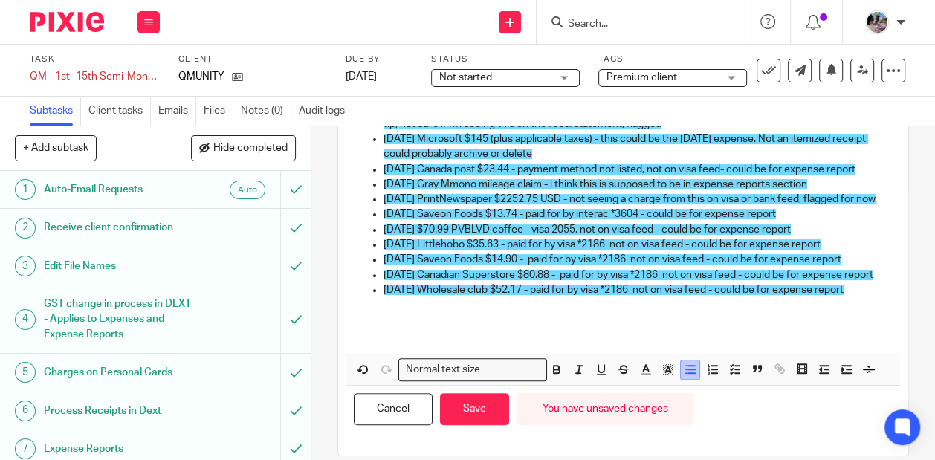
click at [693, 376] on icon "button" at bounding box center [690, 369] width 13 height 13
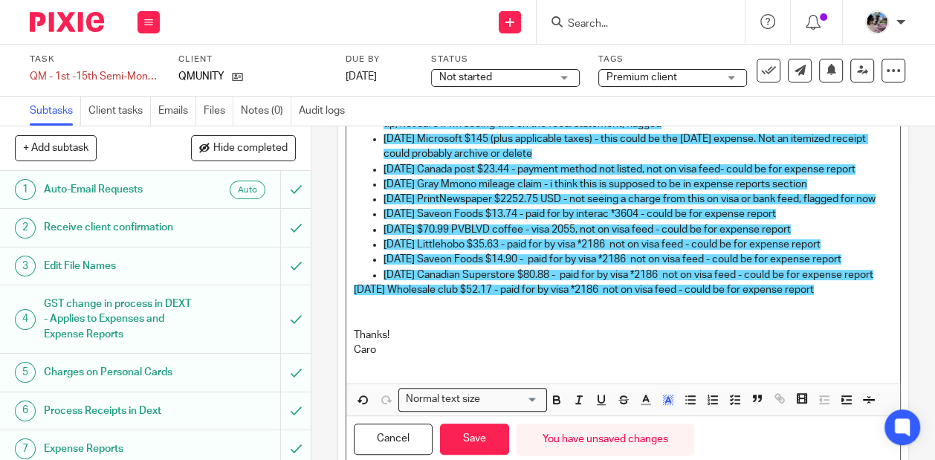
click at [354, 295] on span "2025-08-13 Wholesale club $52.17 - paid for by visa *2186 not on visa feed - co…" at bounding box center [584, 290] width 460 height 10
click at [687, 409] on button "button" at bounding box center [690, 400] width 19 height 19
drag, startPoint x: 403, startPoint y: 366, endPoint x: 339, endPoint y: 336, distance: 70.8
click at [339, 336] on div "Description Hi Ciara, Gillian requested we clear out the dext inbox. I've done …" at bounding box center [623, 141] width 570 height 690
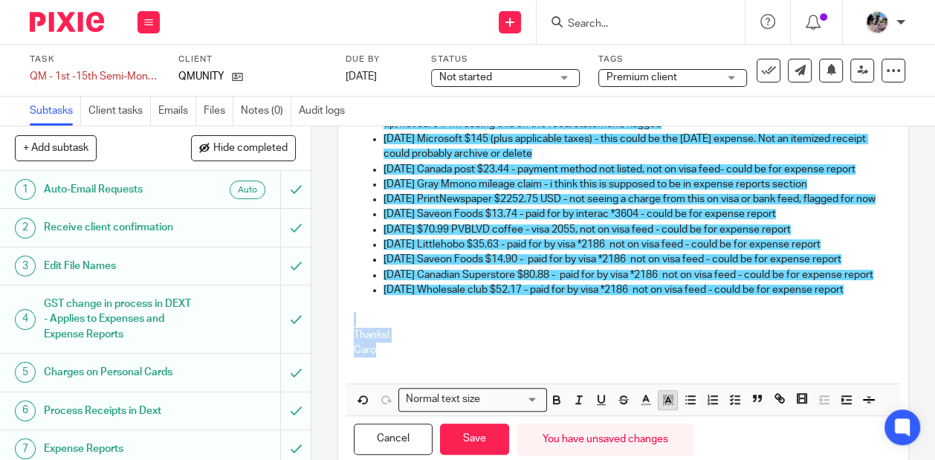
click at [662, 406] on icon "button" at bounding box center [667, 399] width 13 height 13
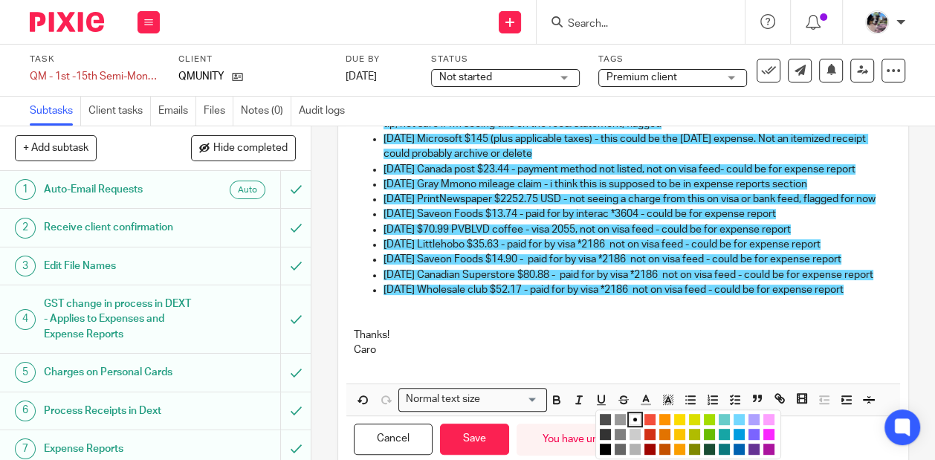
click at [736, 425] on li "color:#73D8FF" at bounding box center [738, 419] width 11 height 11
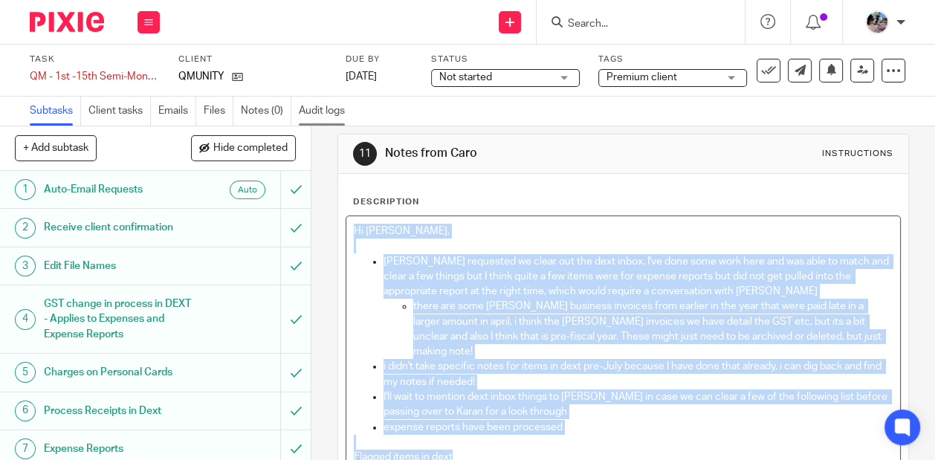
scroll to position [0, 0]
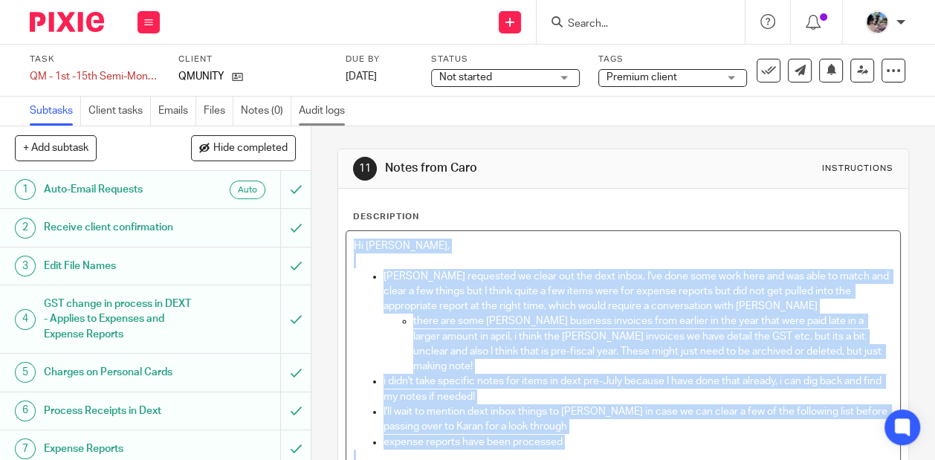
drag, startPoint x: 498, startPoint y: 311, endPoint x: 348, endPoint y: 120, distance: 242.9
click at [348, 120] on main "Task QM - 1st -15th Semi-Monthly Bookkeeping - August Save QM - 1st -15th Semi-…" at bounding box center [467, 230] width 935 height 460
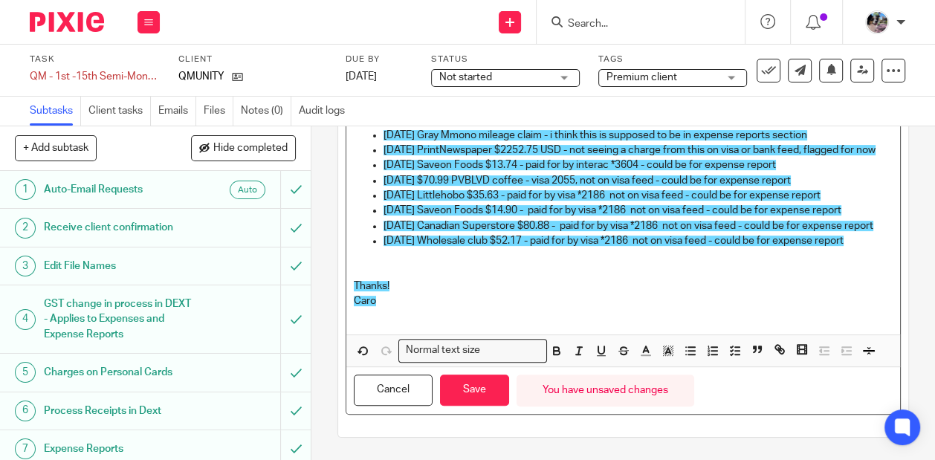
scroll to position [453, 0]
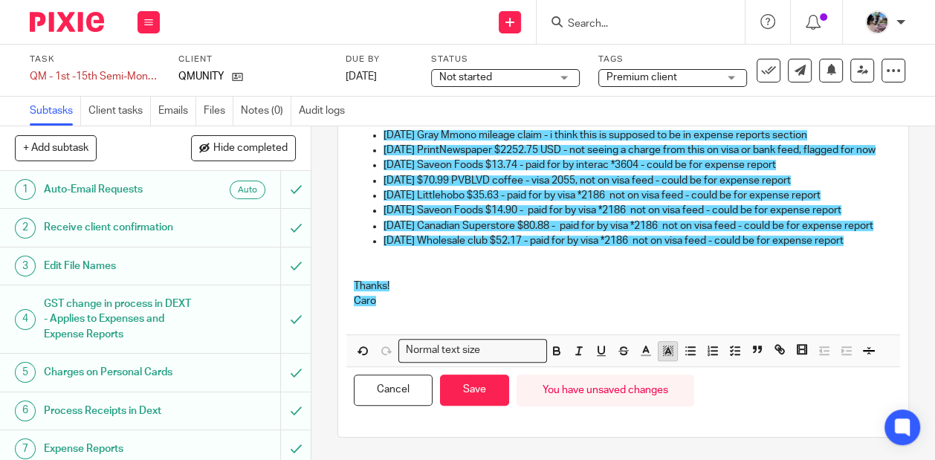
click at [664, 351] on icon "button" at bounding box center [667, 350] width 13 height 13
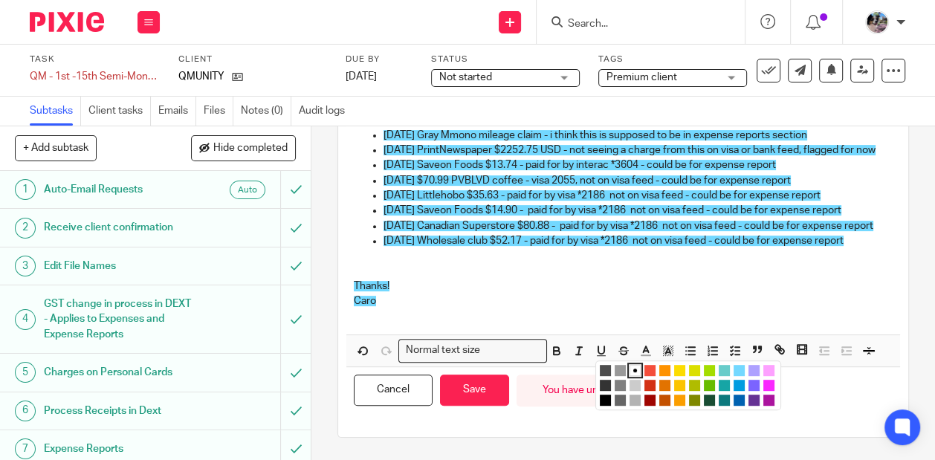
click at [738, 372] on li "color:#73D8FF" at bounding box center [738, 370] width 11 height 11
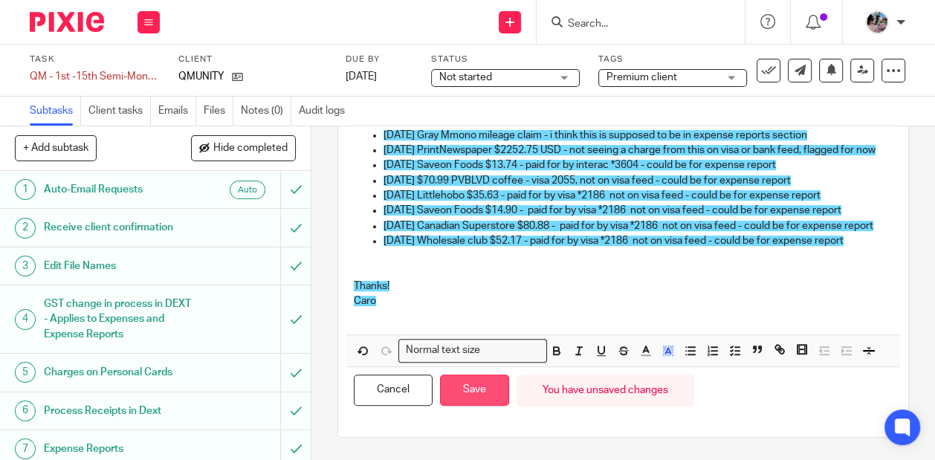
click at [489, 397] on button "Save" at bounding box center [474, 391] width 69 height 32
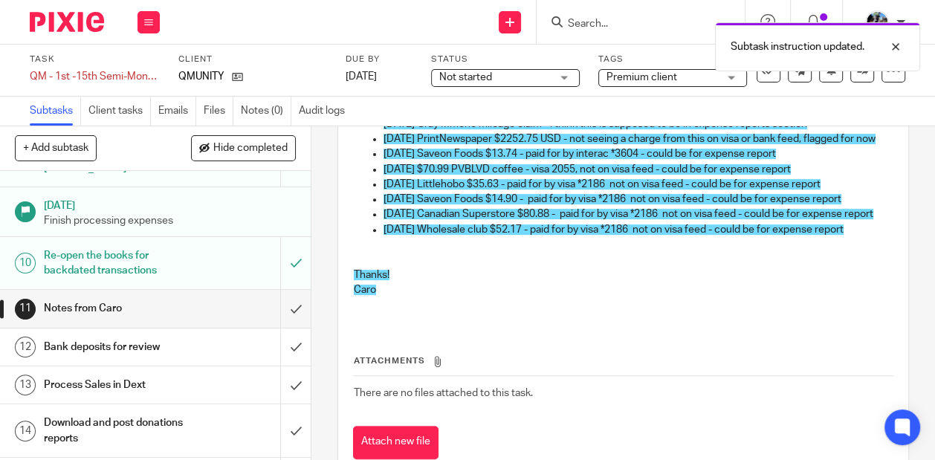
scroll to position [336, 0]
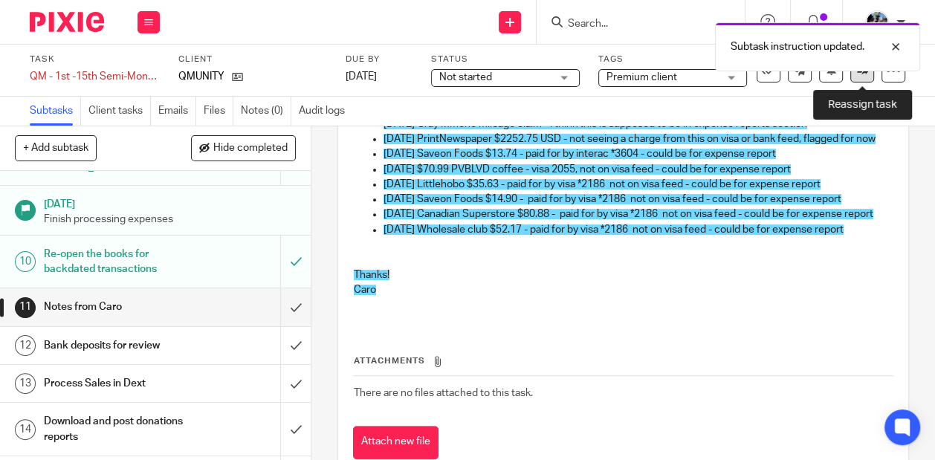
click at [865, 81] on link at bounding box center [862, 71] width 24 height 24
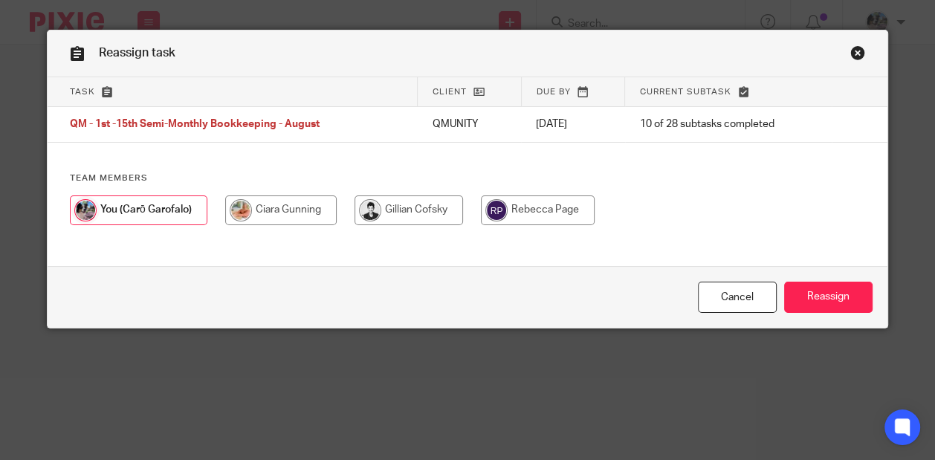
click at [311, 207] on input "radio" at bounding box center [280, 210] width 111 height 30
radio input "true"
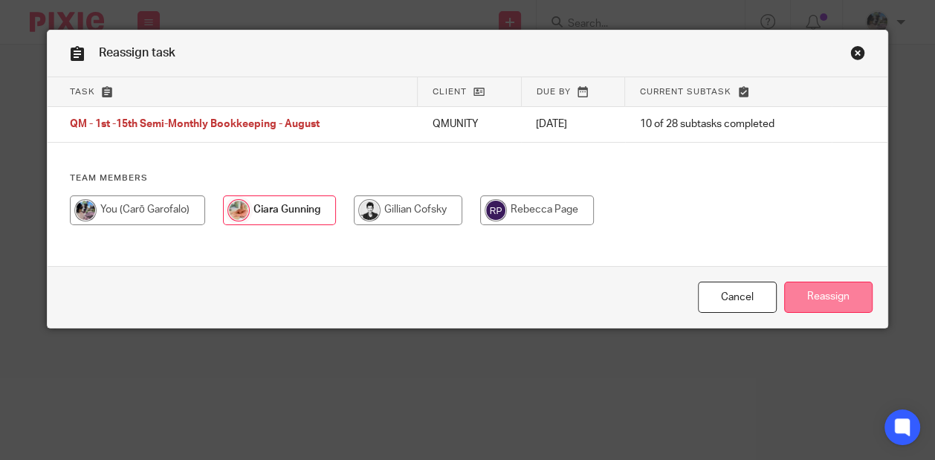
click at [825, 294] on input "Reassign" at bounding box center [828, 298] width 88 height 32
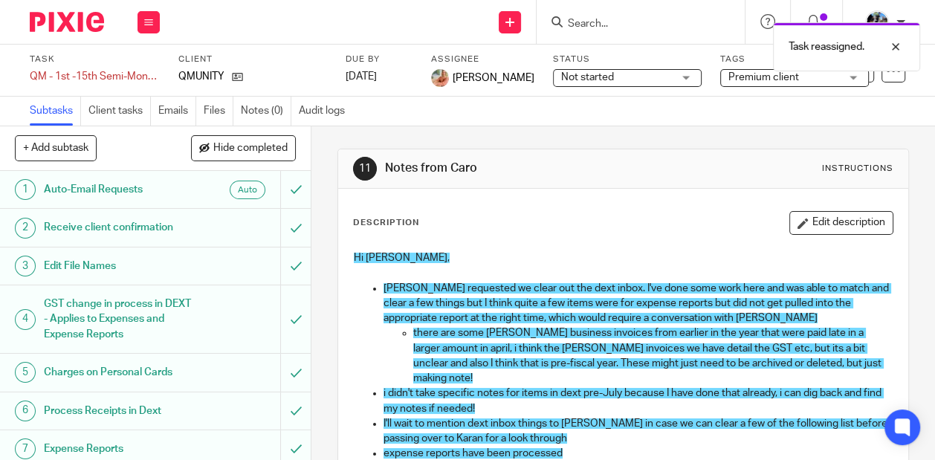
click at [650, 29] on div "Task reassigned." at bounding box center [693, 43] width 453 height 56
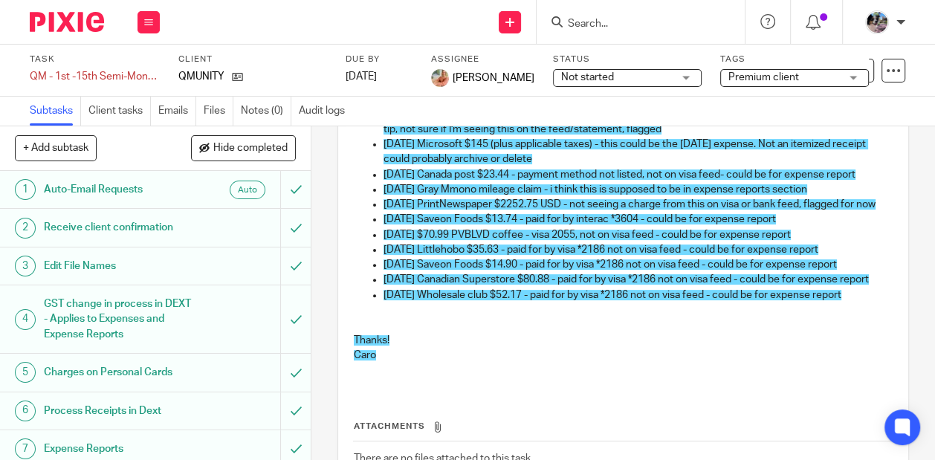
scroll to position [398, 0]
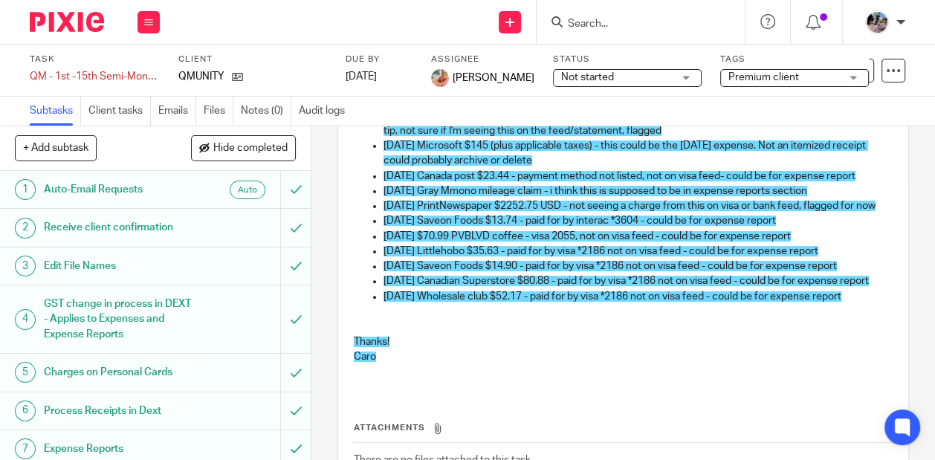
click at [679, 18] on input "Search" at bounding box center [633, 24] width 134 height 13
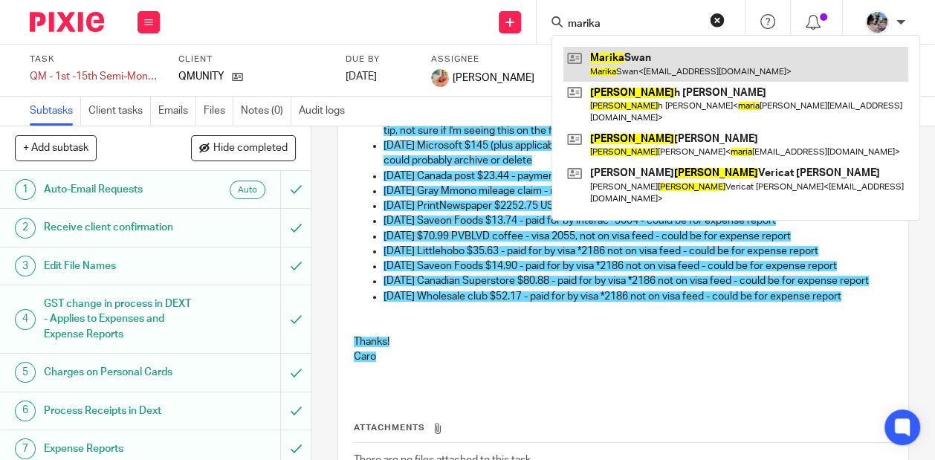
type input "marika"
click at [678, 74] on link at bounding box center [735, 64] width 345 height 34
